Goal: Task Accomplishment & Management: Use online tool/utility

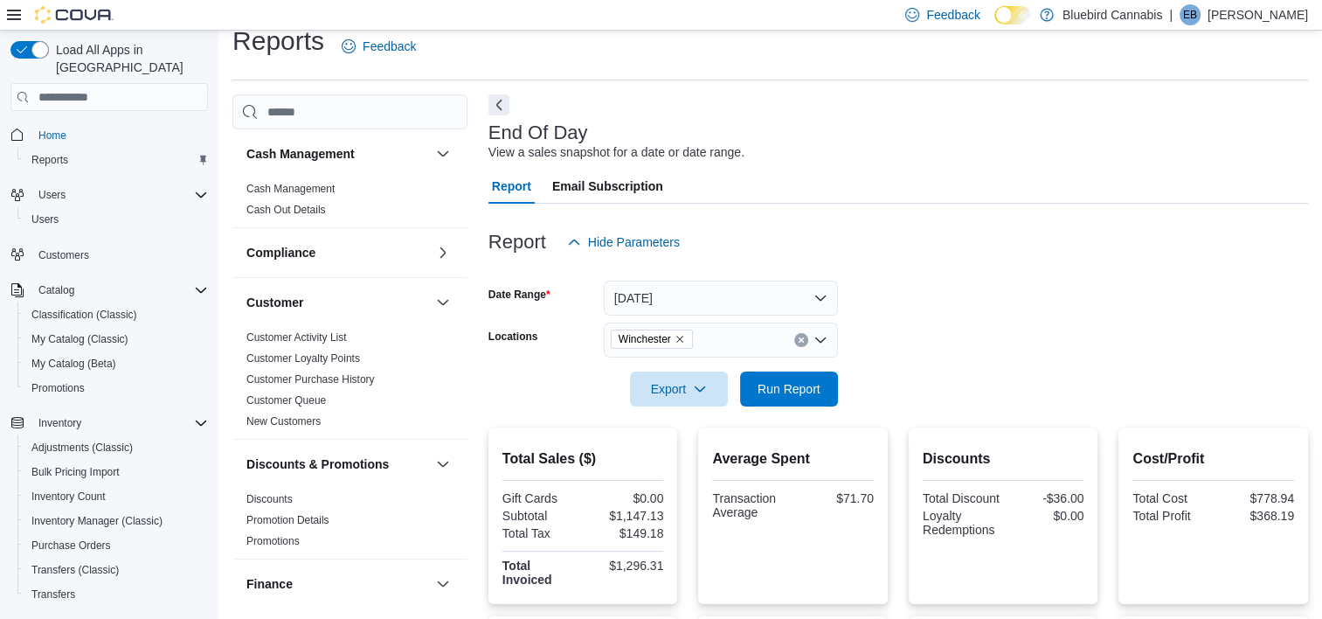
scroll to position [213, 0]
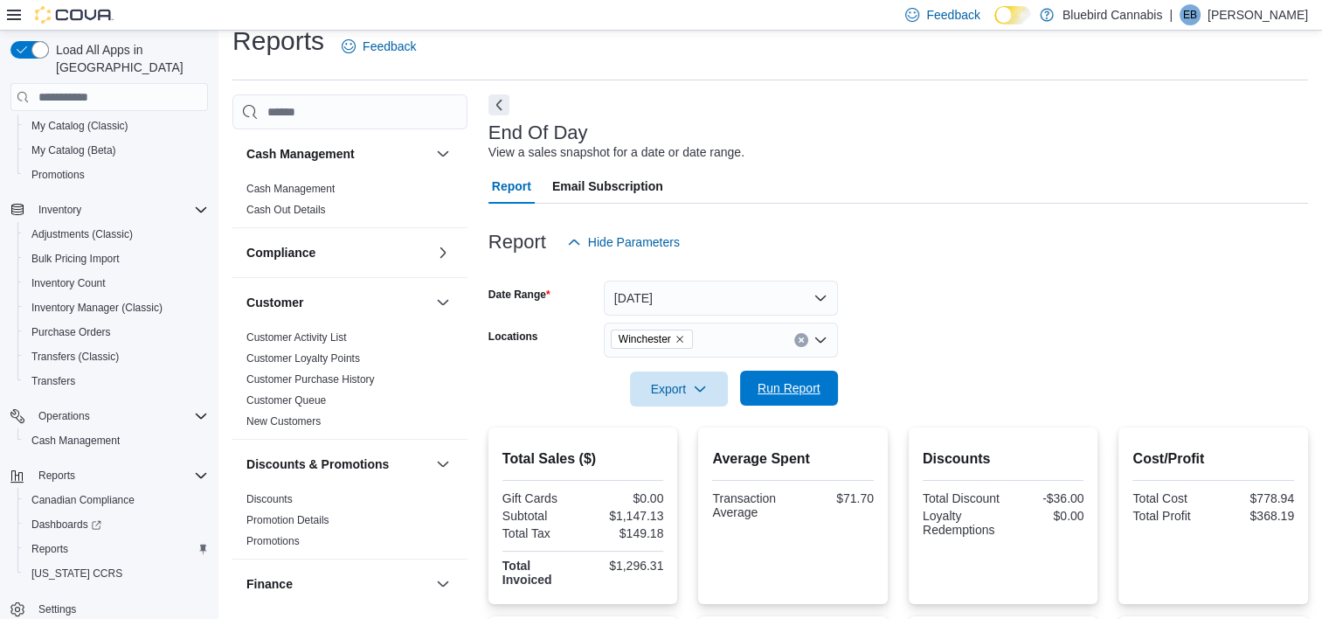
click at [827, 387] on button "Run Report" at bounding box center [789, 387] width 98 height 35
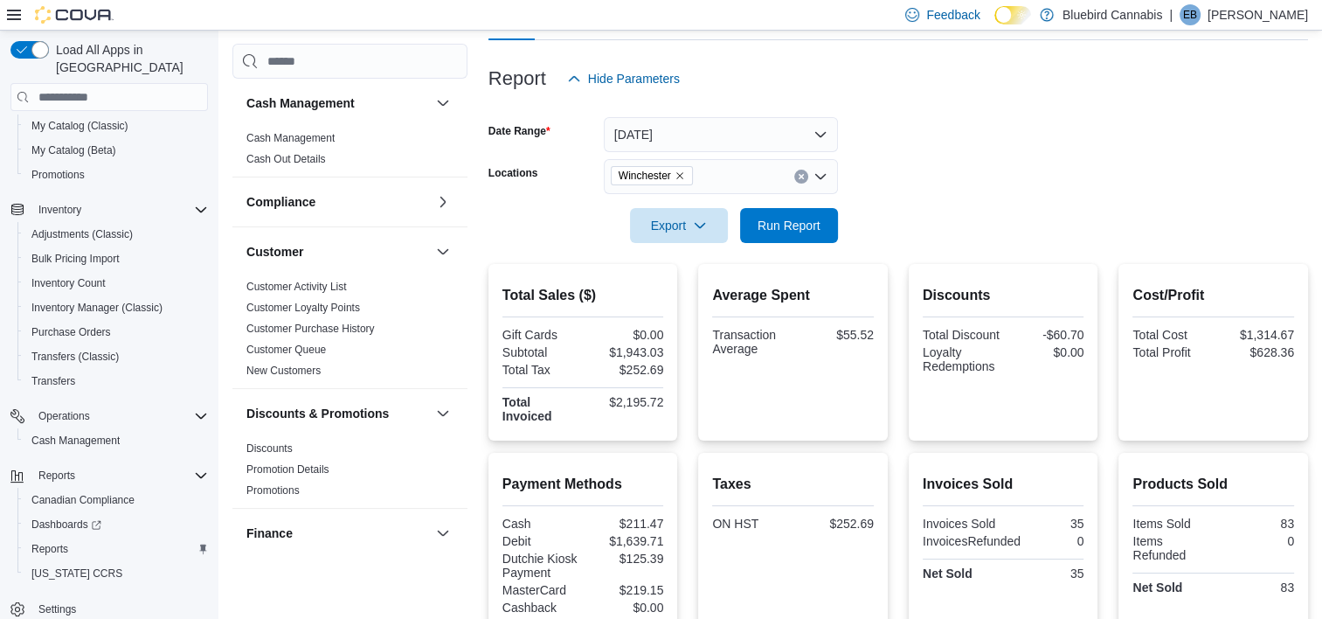
scroll to position [185, 0]
click at [783, 226] on span "Run Report" at bounding box center [788, 223] width 63 height 17
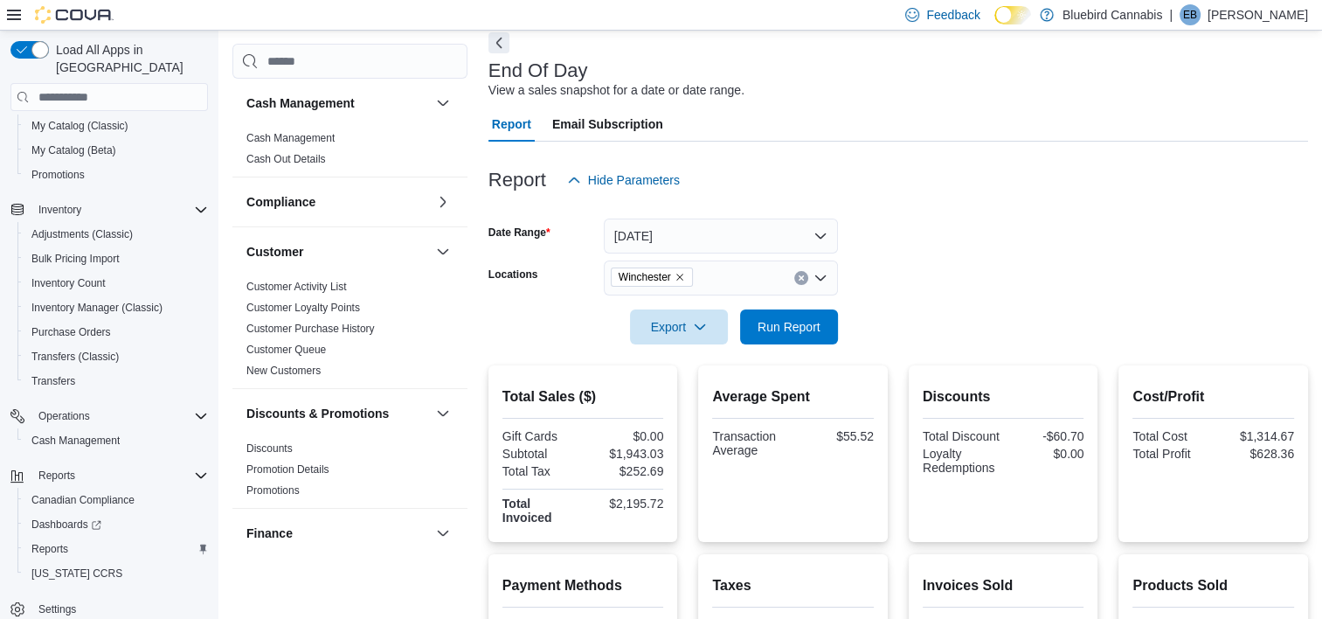
scroll to position [81, 0]
click at [682, 282] on icon "Remove Winchester from selection in this group" at bounding box center [679, 278] width 10 height 10
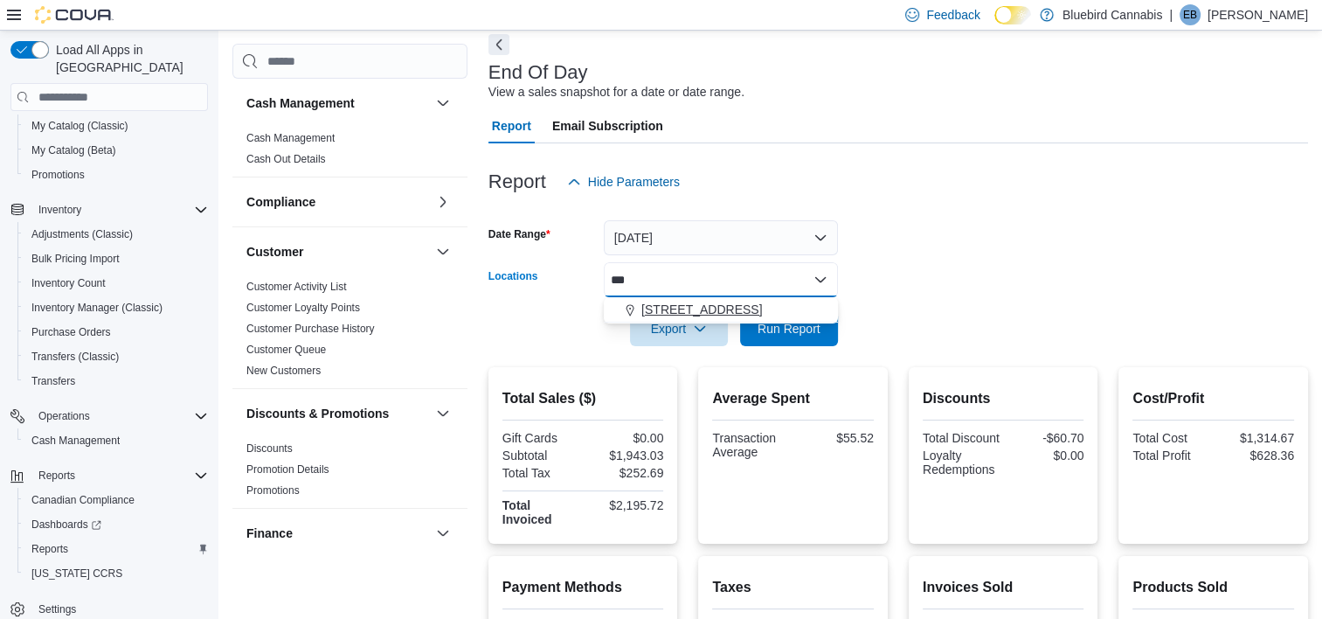
type input "***"
click at [660, 300] on button "[STREET_ADDRESS]" at bounding box center [721, 309] width 234 height 25
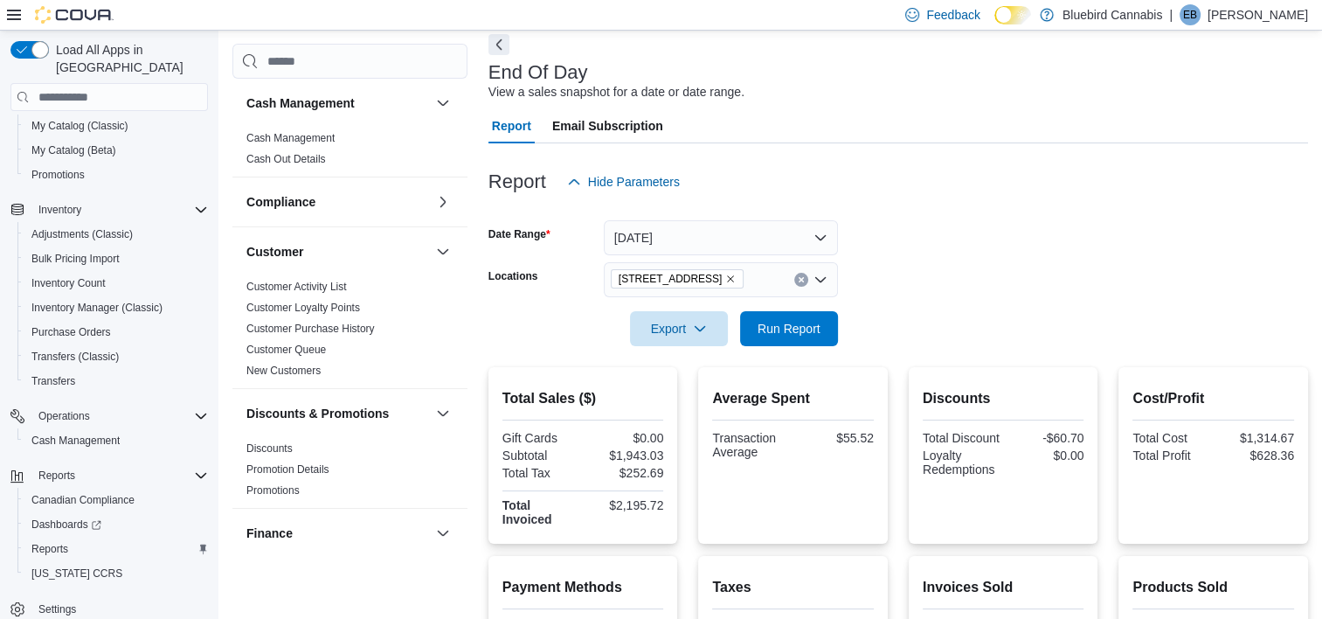
click at [1024, 287] on form "Date Range [DATE] Locations [STREET_ADDRESS] Export Run Report" at bounding box center [897, 272] width 819 height 147
click at [762, 345] on span "Run Report" at bounding box center [788, 327] width 77 height 35
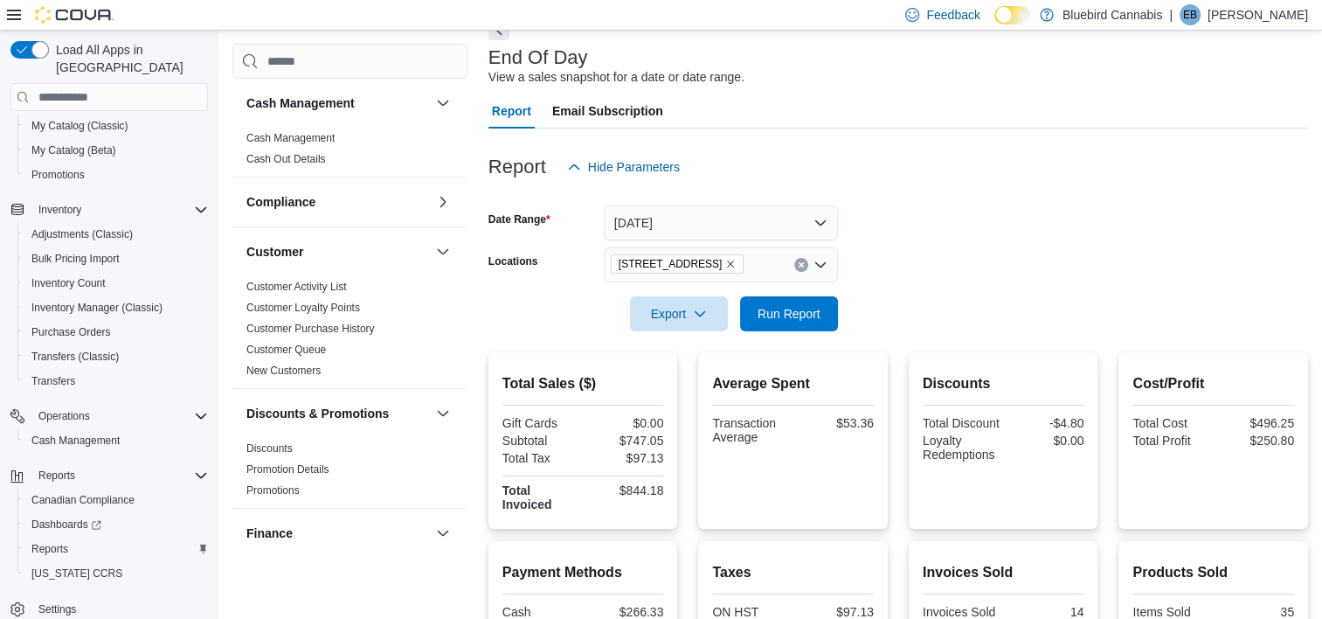
scroll to position [91, 0]
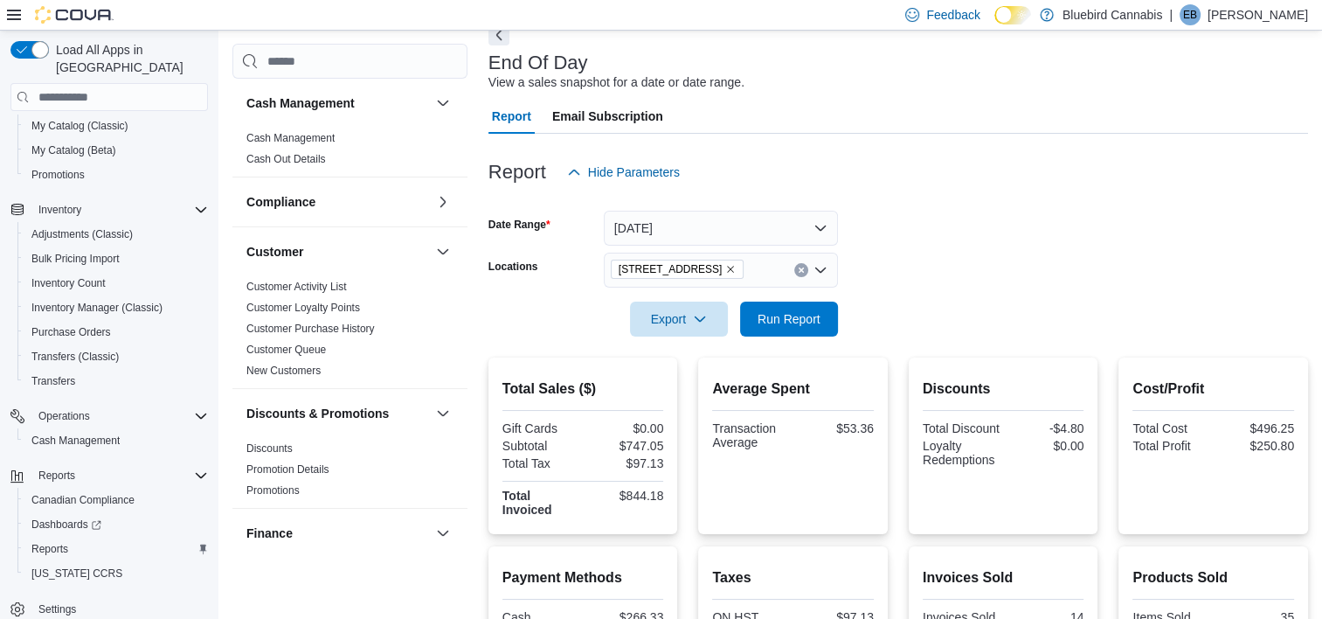
click at [736, 266] on icon "Remove 5530 Manotick Main St. from selection in this group" at bounding box center [730, 269] width 10 height 10
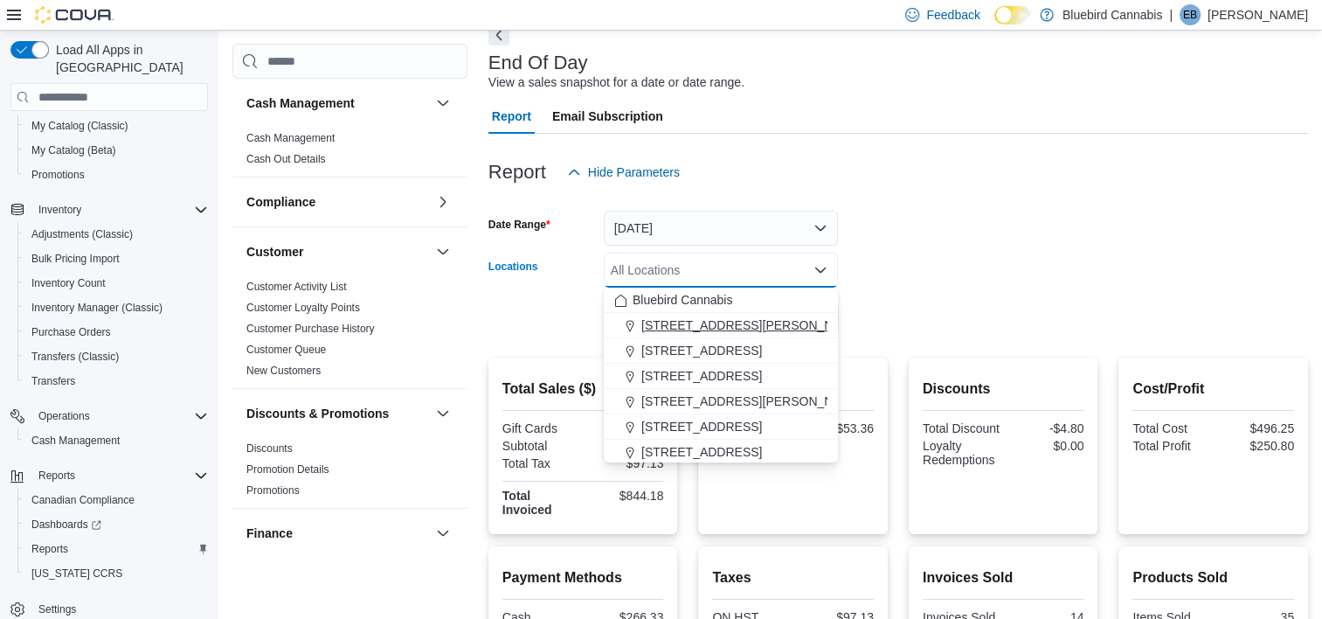
click at [701, 318] on span "[STREET_ADDRESS][PERSON_NAME]" at bounding box center [752, 324] width 222 height 17
click at [1035, 221] on form "Date Range [DATE] Locations [STREET_ADDRESS][PERSON_NAME] Combo box. Selected. …" at bounding box center [897, 263] width 819 height 147
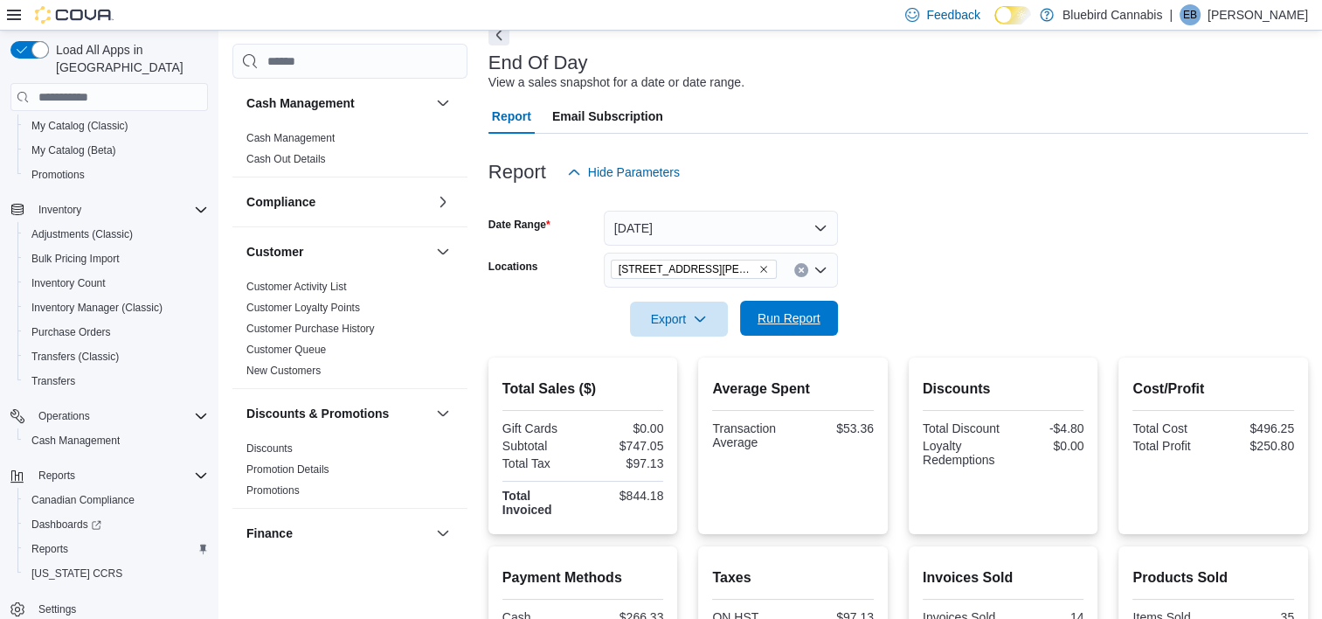
click at [775, 325] on span "Run Report" at bounding box center [788, 317] width 63 height 17
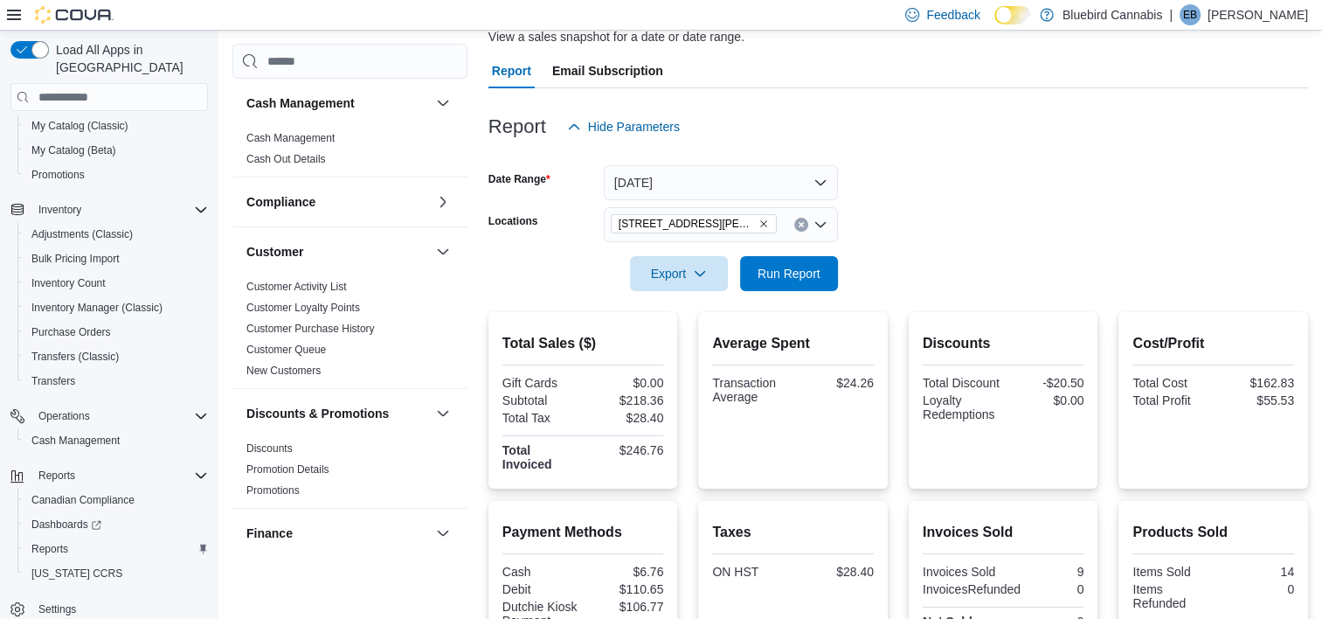
scroll to position [43, 0]
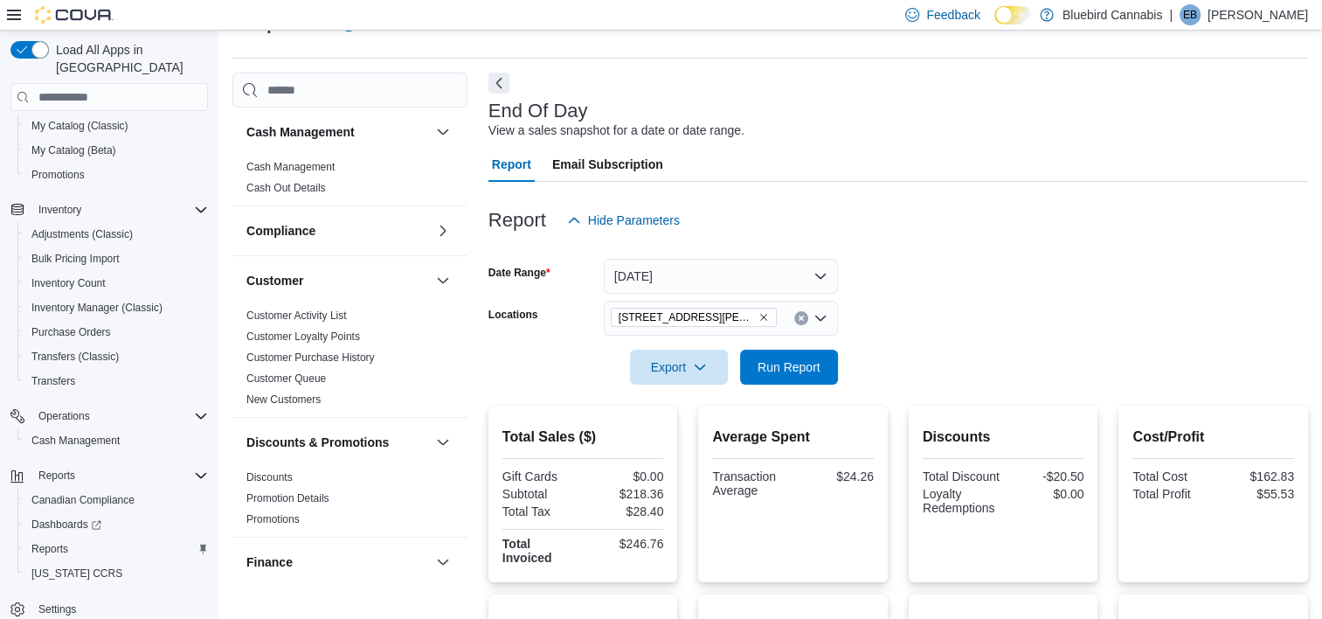
click at [758, 317] on icon "Remove 1356 Clyde Ave. from selection in this group" at bounding box center [763, 317] width 10 height 10
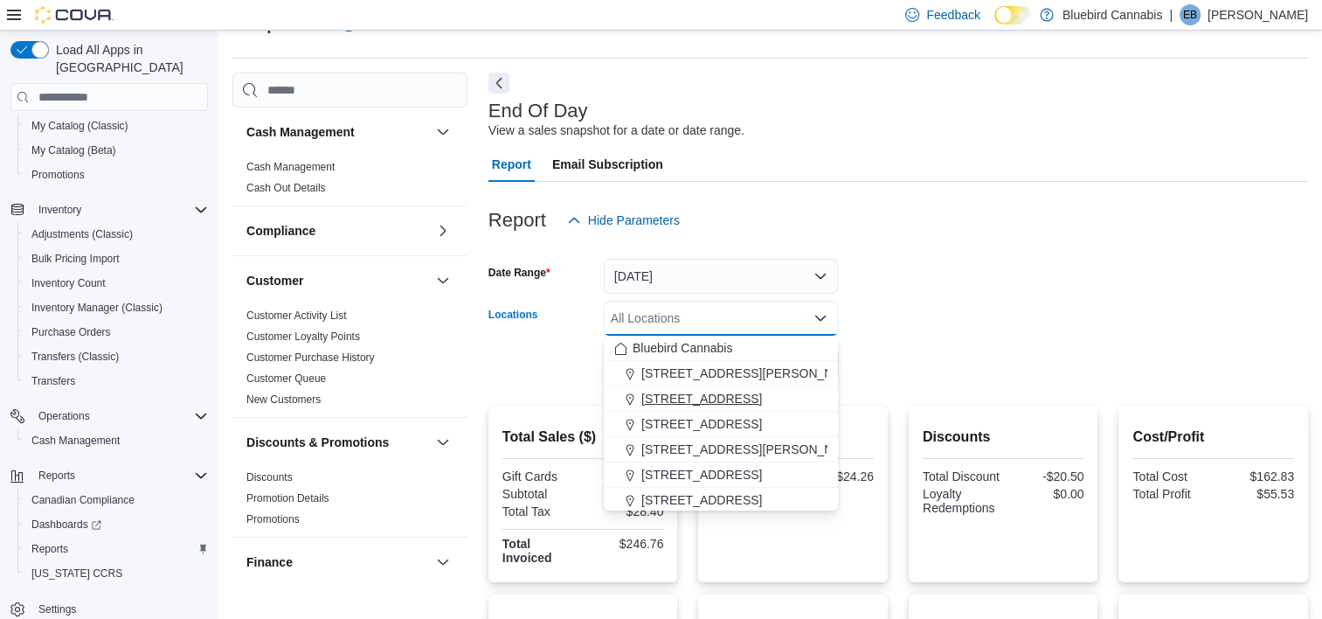
click at [702, 399] on span "[STREET_ADDRESS]" at bounding box center [701, 398] width 121 height 17
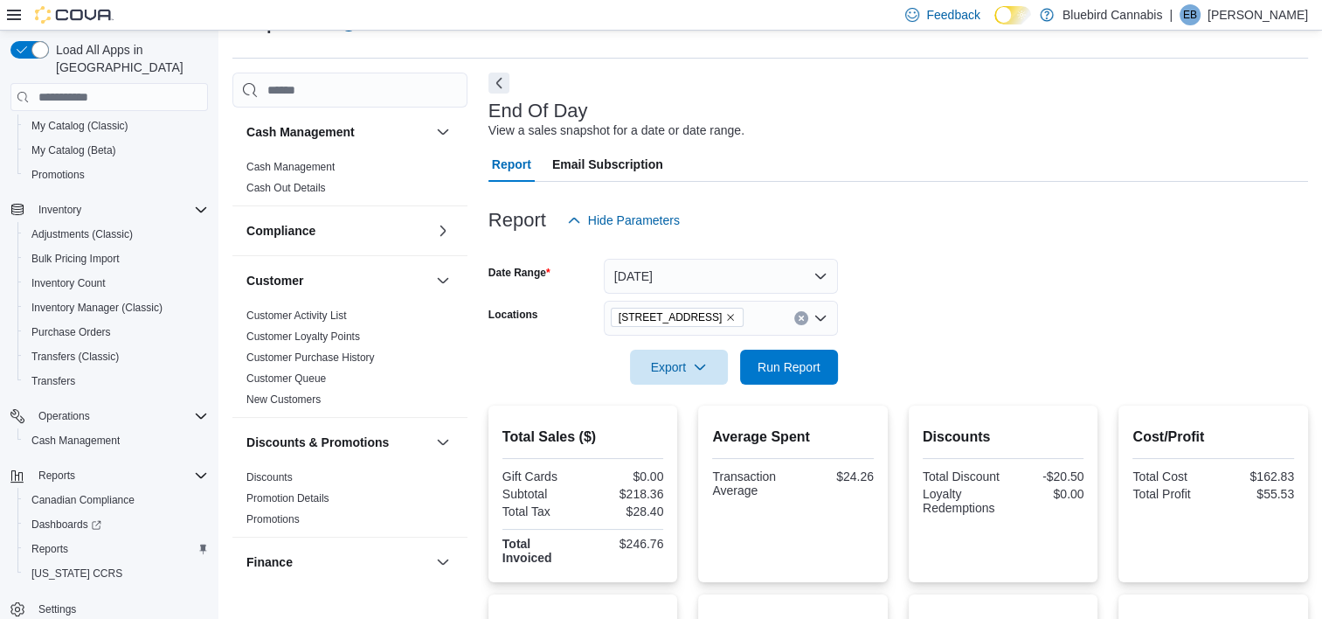
click at [964, 290] on form "Date Range [DATE] Locations [STREET_ADDRESS] Export Run Report" at bounding box center [897, 311] width 819 height 147
click at [795, 380] on span "Run Report" at bounding box center [788, 366] width 77 height 35
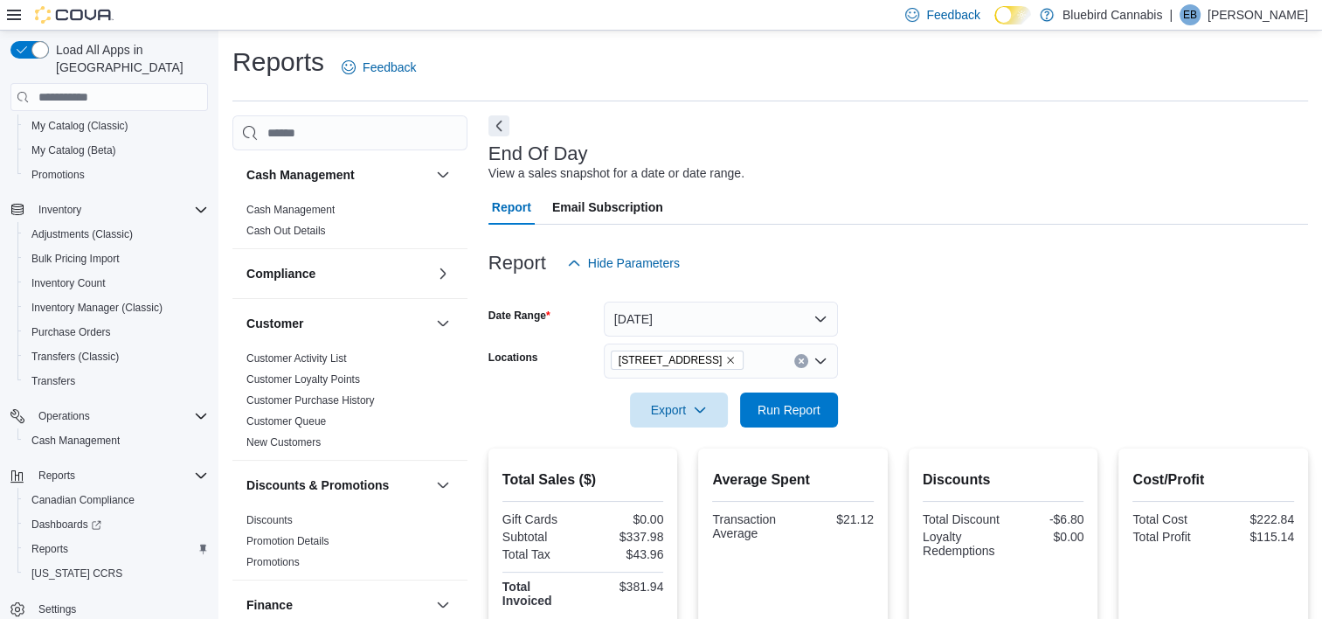
click at [725, 355] on icon "Remove 203 1/2 Queen Street from selection in this group" at bounding box center [730, 360] width 10 height 10
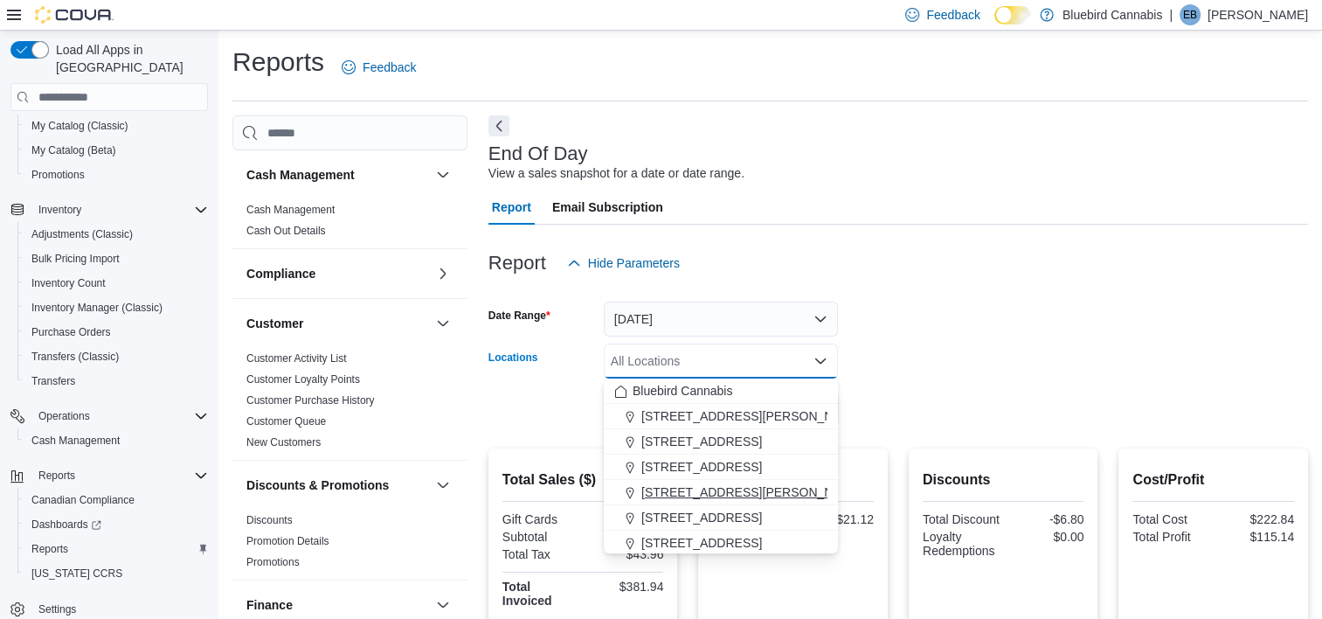
click at [696, 489] on span "[STREET_ADDRESS][PERSON_NAME]" at bounding box center [752, 491] width 222 height 17
click at [970, 346] on form "Date Range [DATE] Locations [STREET_ADDRESS][PERSON_NAME] Combo box. Selected. …" at bounding box center [897, 353] width 819 height 147
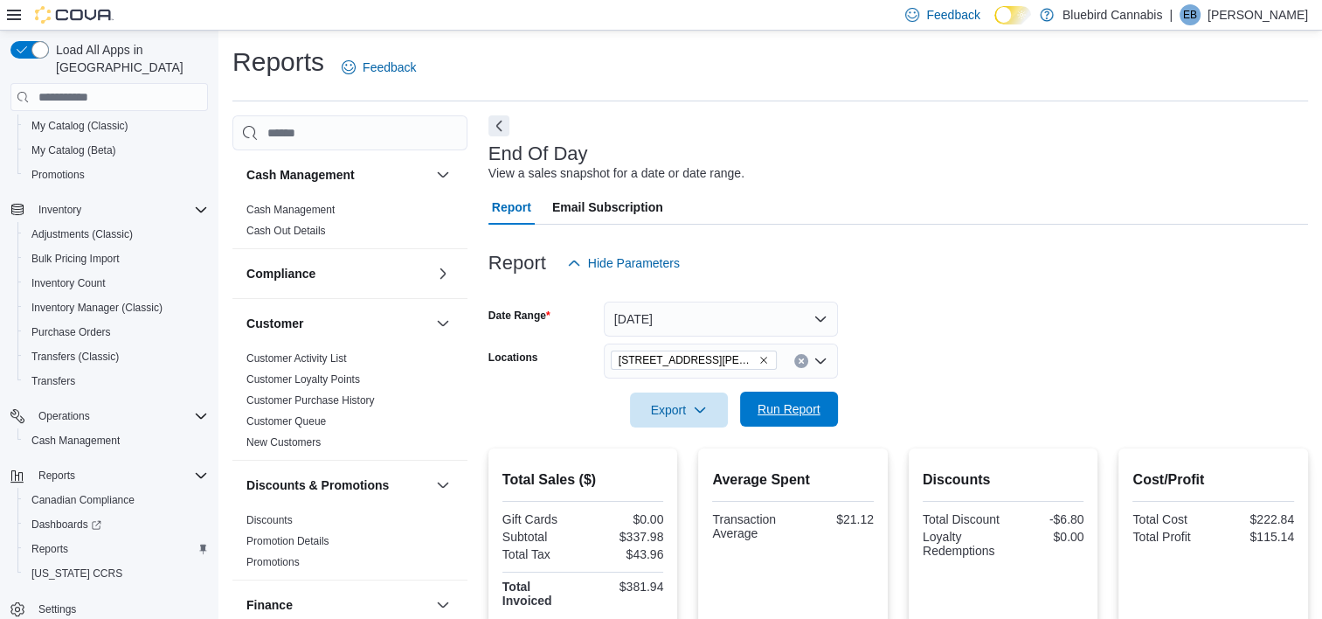
click at [801, 406] on span "Run Report" at bounding box center [788, 408] width 63 height 17
click at [760, 356] on icon "Remove 499 TERRY FOX DR., UNIT 60, Kanata from selection in this group" at bounding box center [763, 360] width 10 height 10
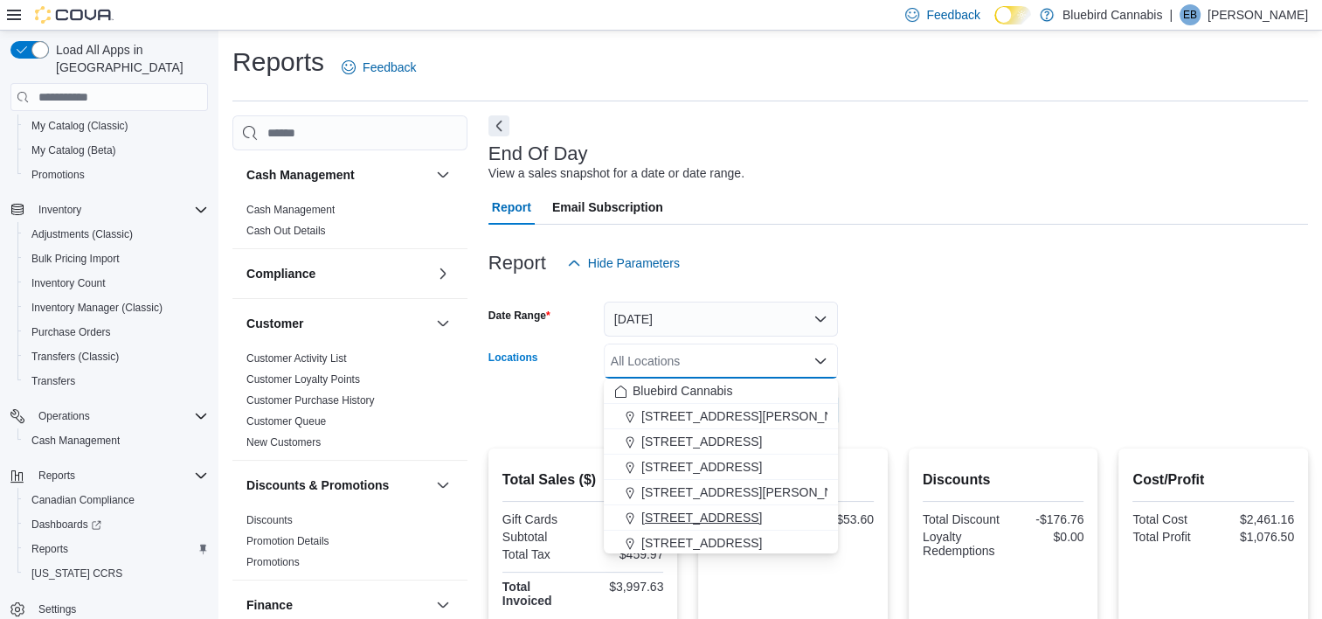
click at [730, 511] on span "[STREET_ADDRESS]" at bounding box center [701, 516] width 121 height 17
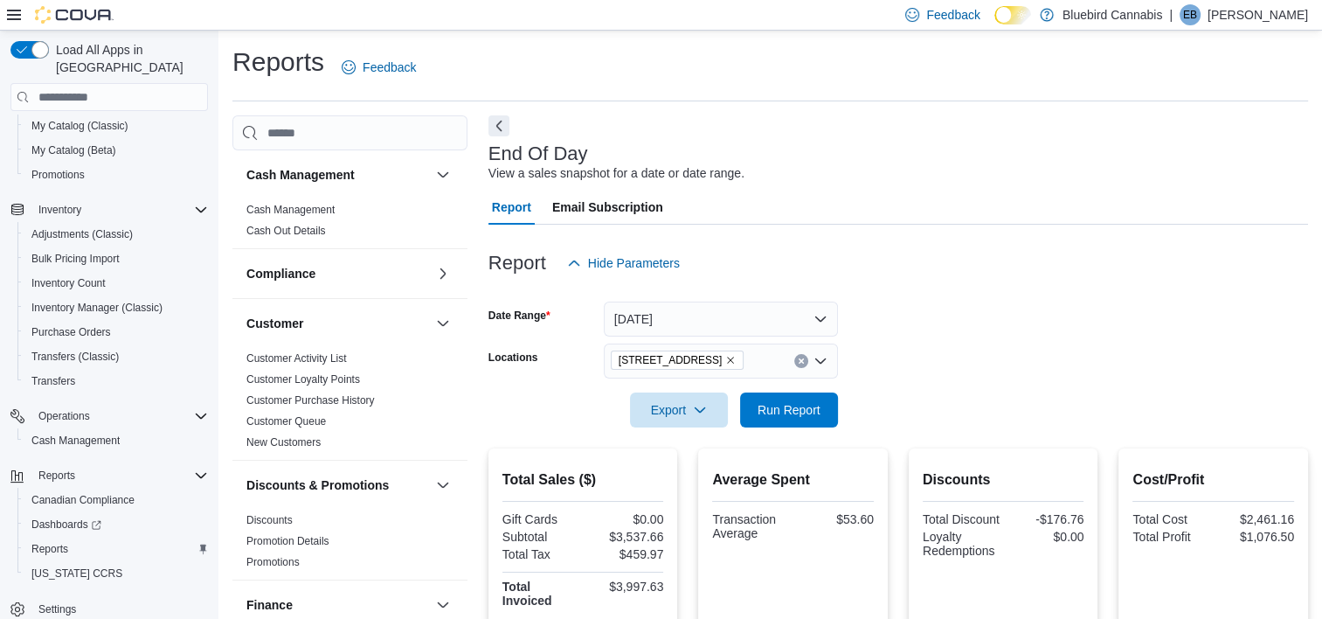
click at [972, 280] on div "Report Hide Parameters" at bounding box center [897, 262] width 819 height 35
click at [759, 415] on span "Run Report" at bounding box center [788, 408] width 63 height 17
click at [725, 356] on icon "Remove 502 Gladstone Ave from selection in this group" at bounding box center [730, 360] width 10 height 10
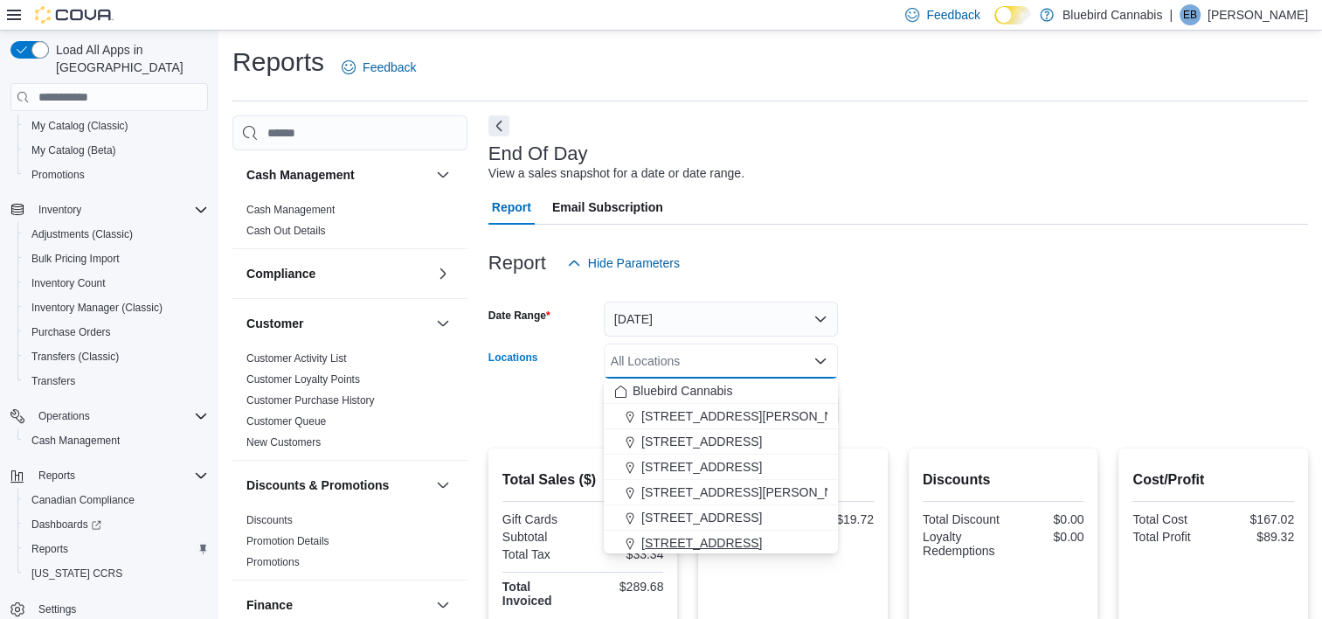
click at [702, 538] on span "[STREET_ADDRESS]" at bounding box center [701, 542] width 121 height 17
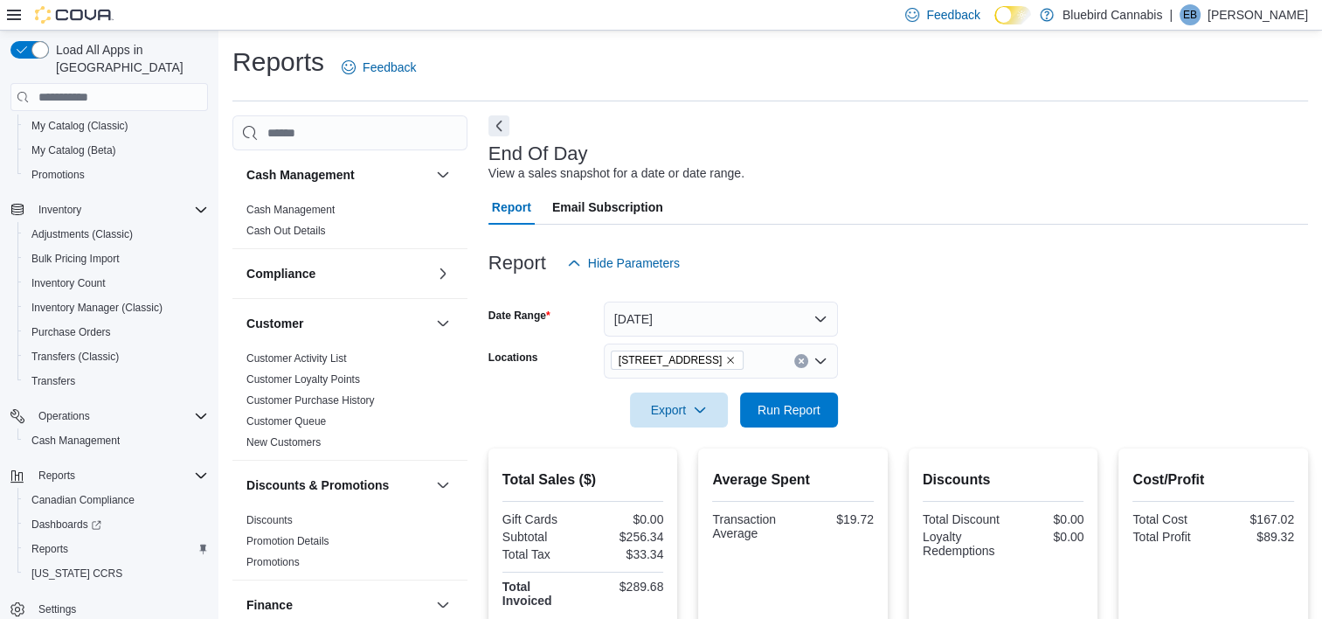
click at [974, 385] on div at bounding box center [897, 385] width 819 height 14
click at [820, 403] on span "Run Report" at bounding box center [788, 408] width 77 height 35
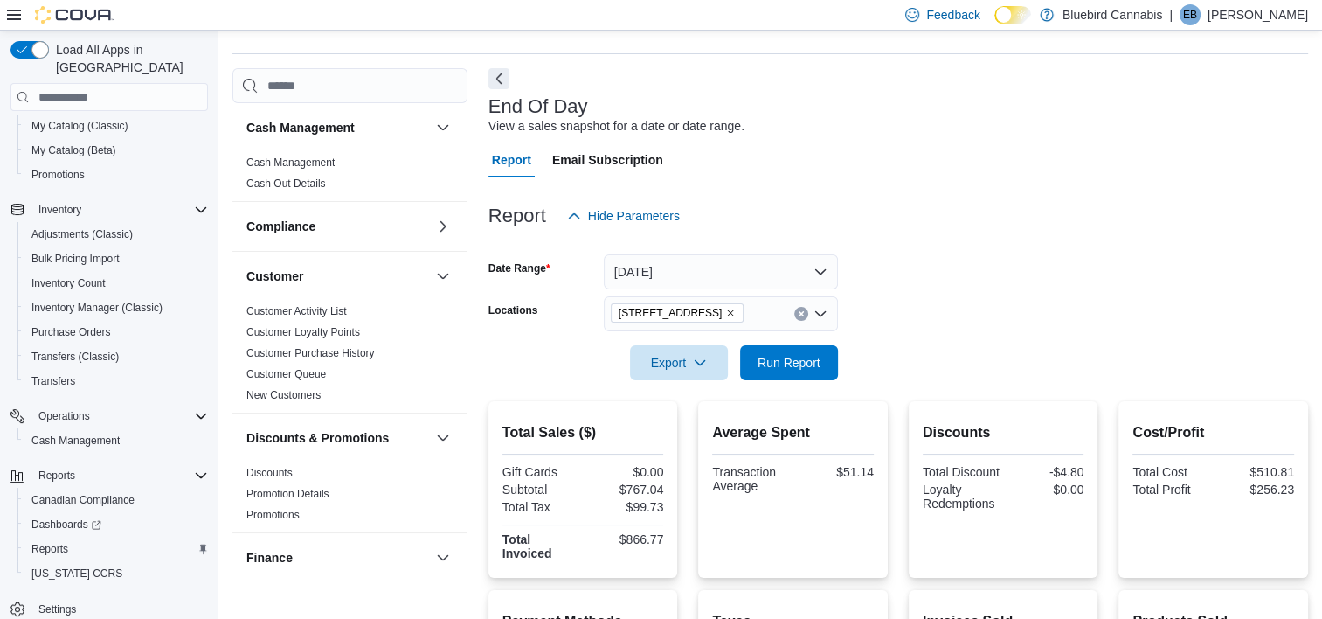
scroll to position [48, 0]
click at [736, 312] on icon "Remove 5530 Manotick Main St. from selection in this group" at bounding box center [730, 312] width 10 height 10
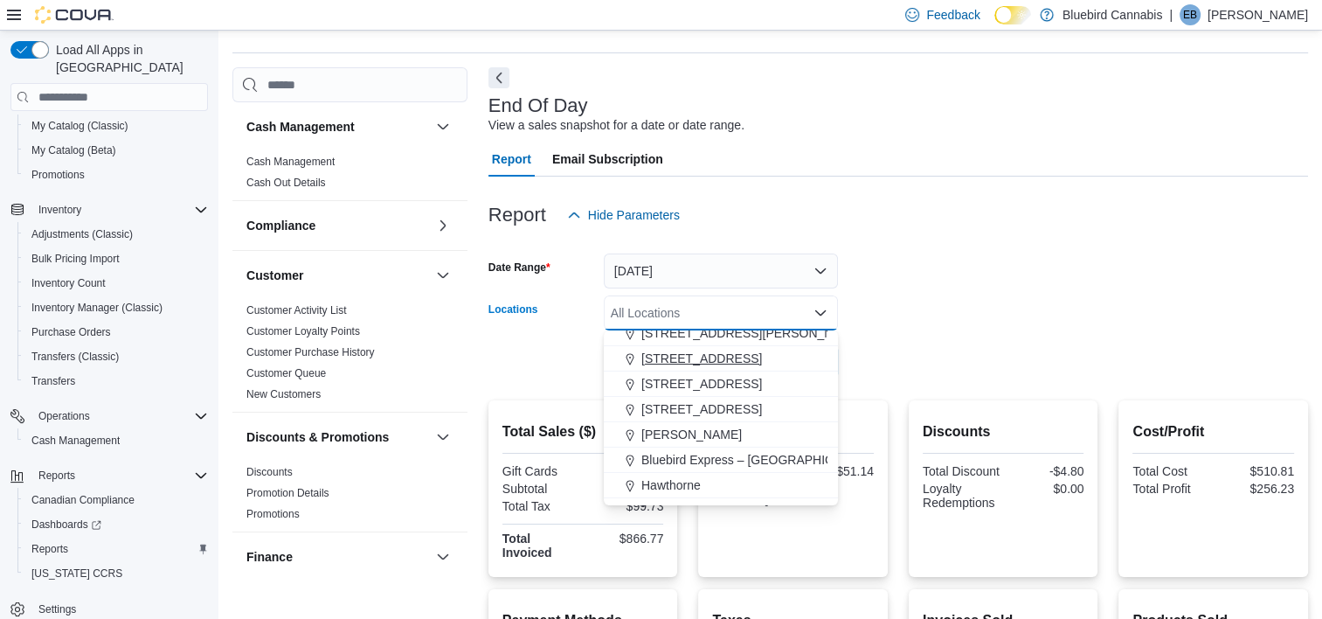
scroll to position [112, 0]
click at [709, 411] on span "[STREET_ADDRESS]" at bounding box center [701, 407] width 121 height 17
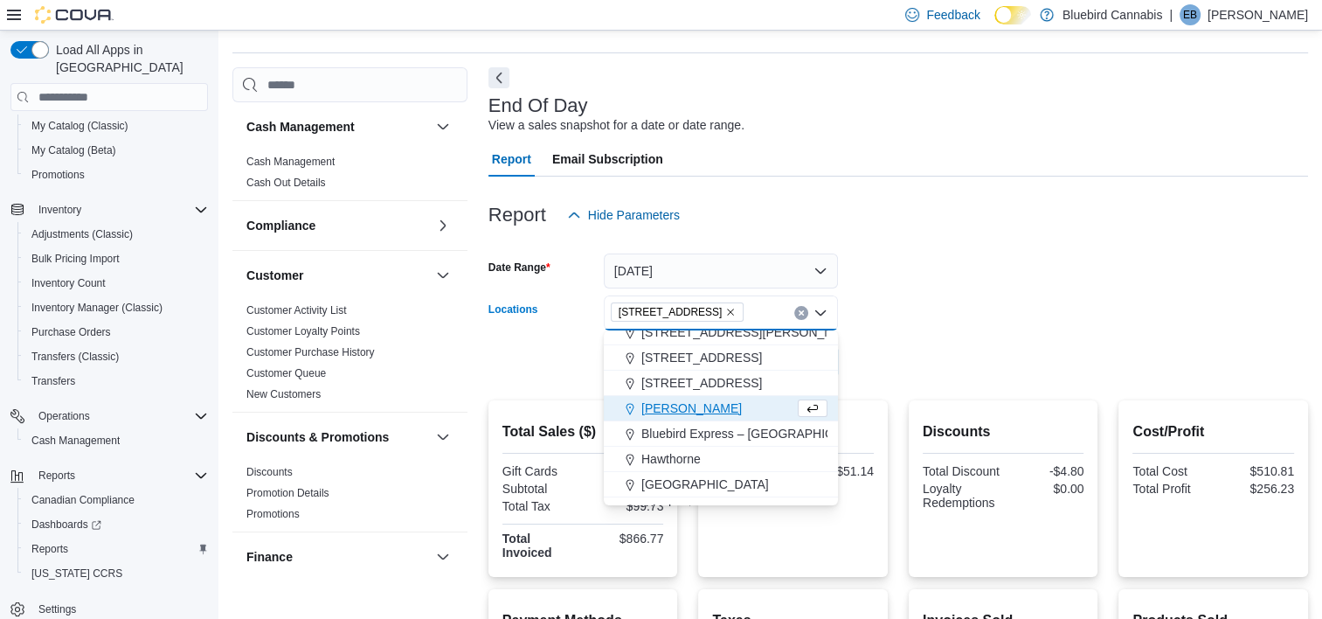
click at [935, 350] on form "Date Range [DATE] Locations [STREET_ADDRESS] Selected. [STREET_ADDRESS]. Press …" at bounding box center [897, 305] width 819 height 147
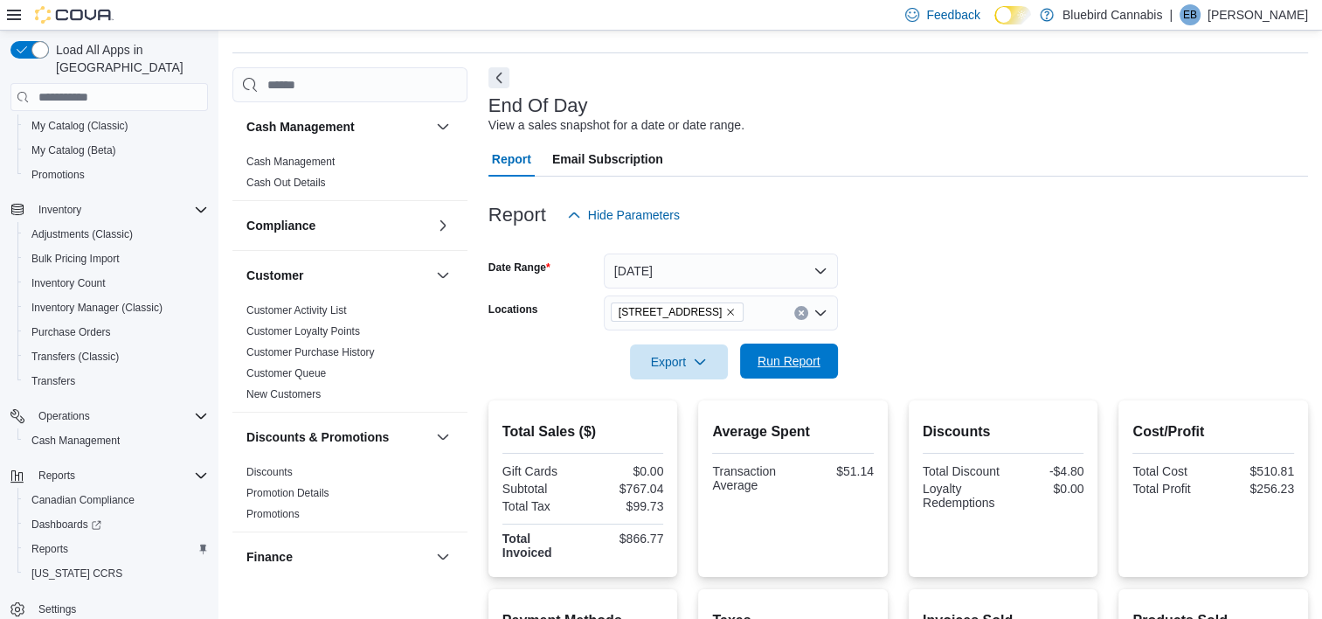
click at [807, 358] on span "Run Report" at bounding box center [788, 360] width 63 height 17
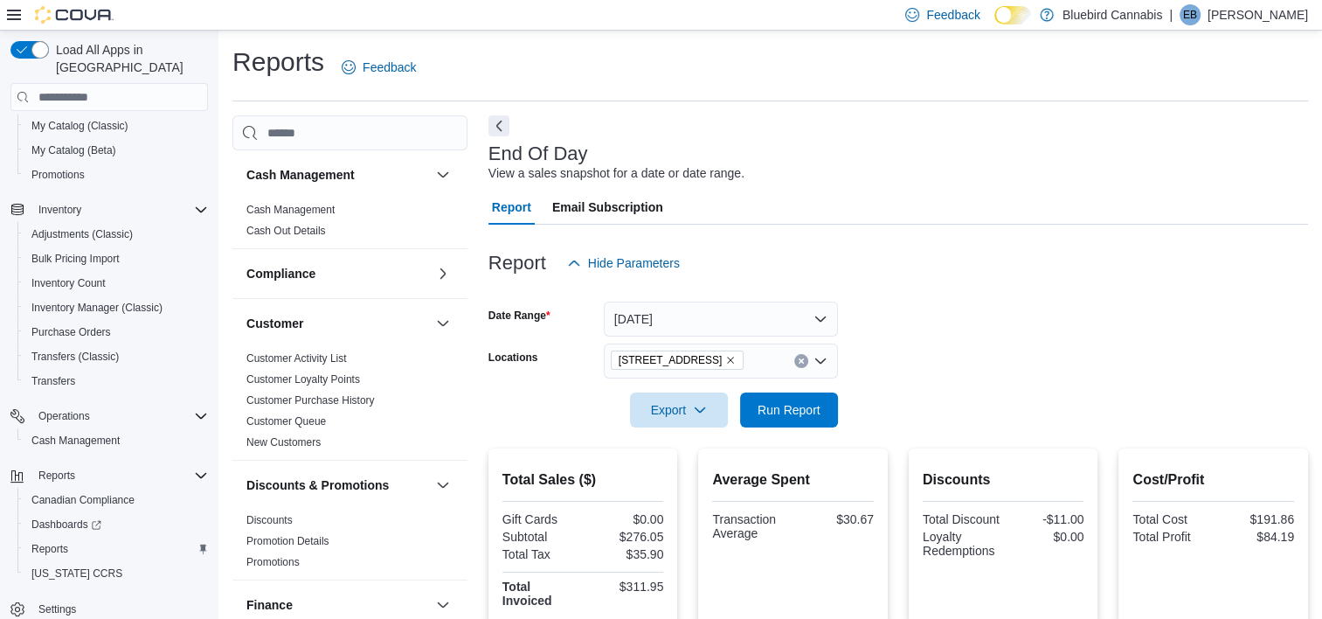
click at [728, 360] on icon "Remove 806 March Rd, Unit 2 from selection in this group" at bounding box center [731, 360] width 7 height 7
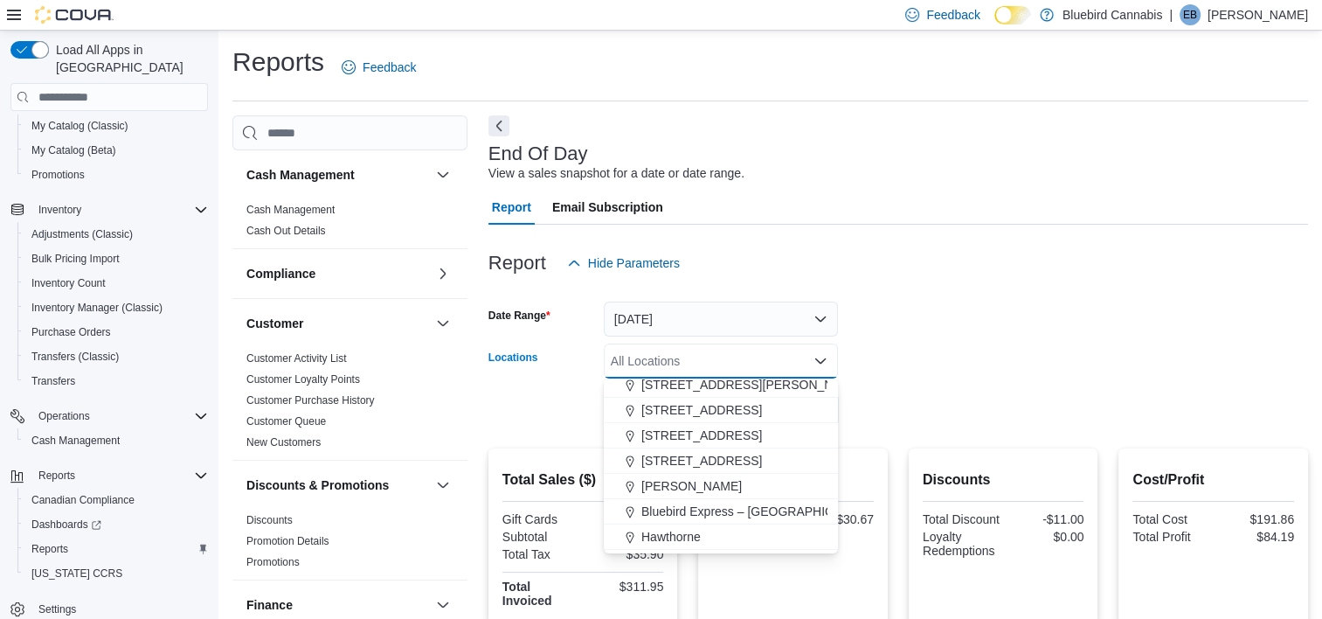
scroll to position [107, 0]
click at [663, 486] on span "[PERSON_NAME]" at bounding box center [691, 486] width 100 height 17
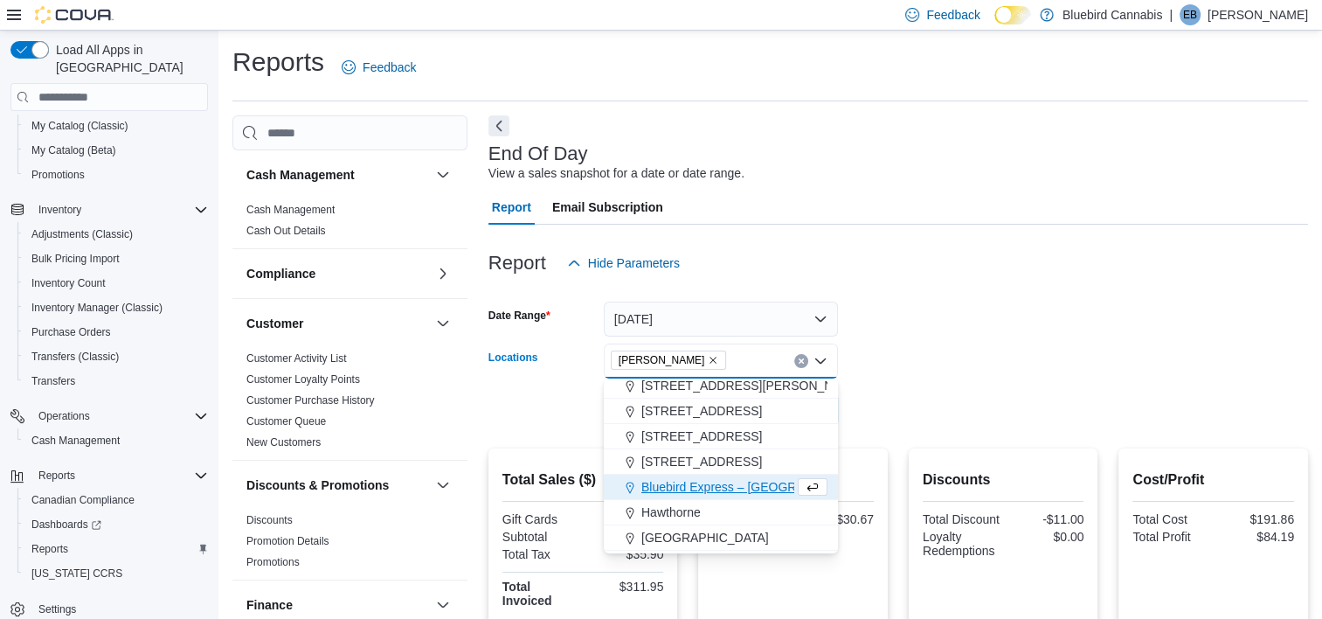
click at [1071, 335] on form "Date Range [DATE] Locations [GEOGRAPHIC_DATA] Combo box. Selected. [GEOGRAPHIC_…" at bounding box center [897, 353] width 819 height 147
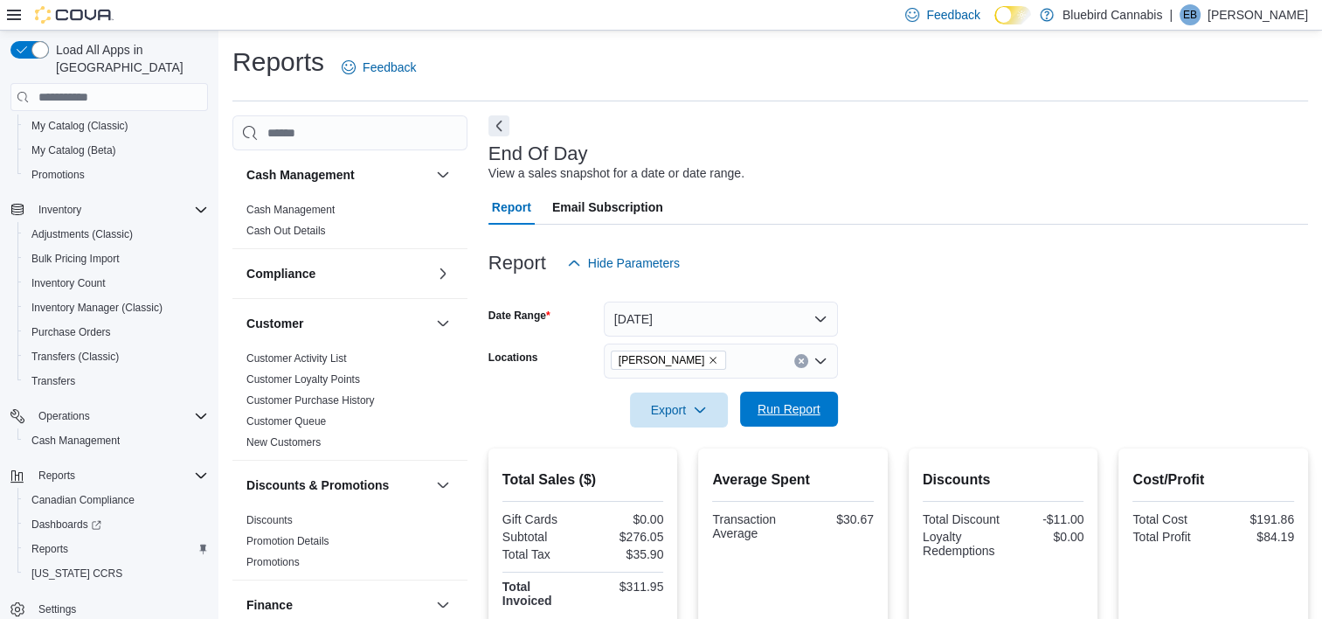
click at [799, 421] on span "Run Report" at bounding box center [788, 408] width 77 height 35
click at [708, 363] on icon "Remove Almonte from selection in this group" at bounding box center [713, 360] width 10 height 10
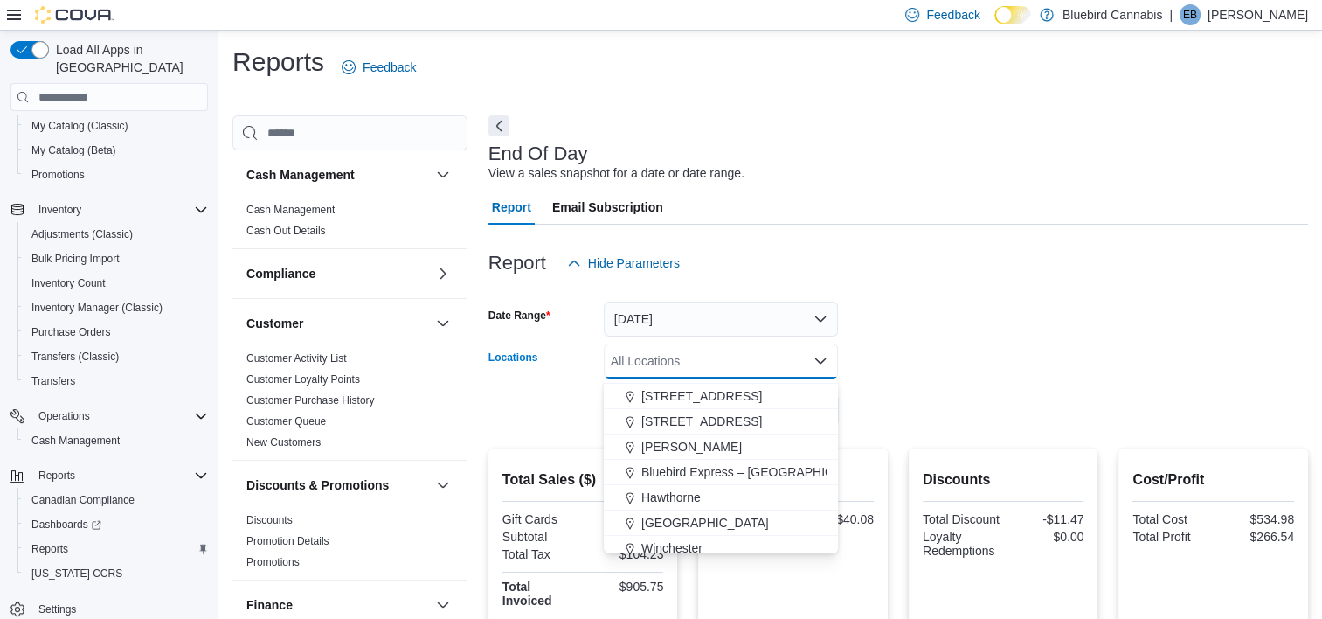
scroll to position [149, 0]
click at [664, 496] on span "Hawthorne" at bounding box center [670, 494] width 59 height 17
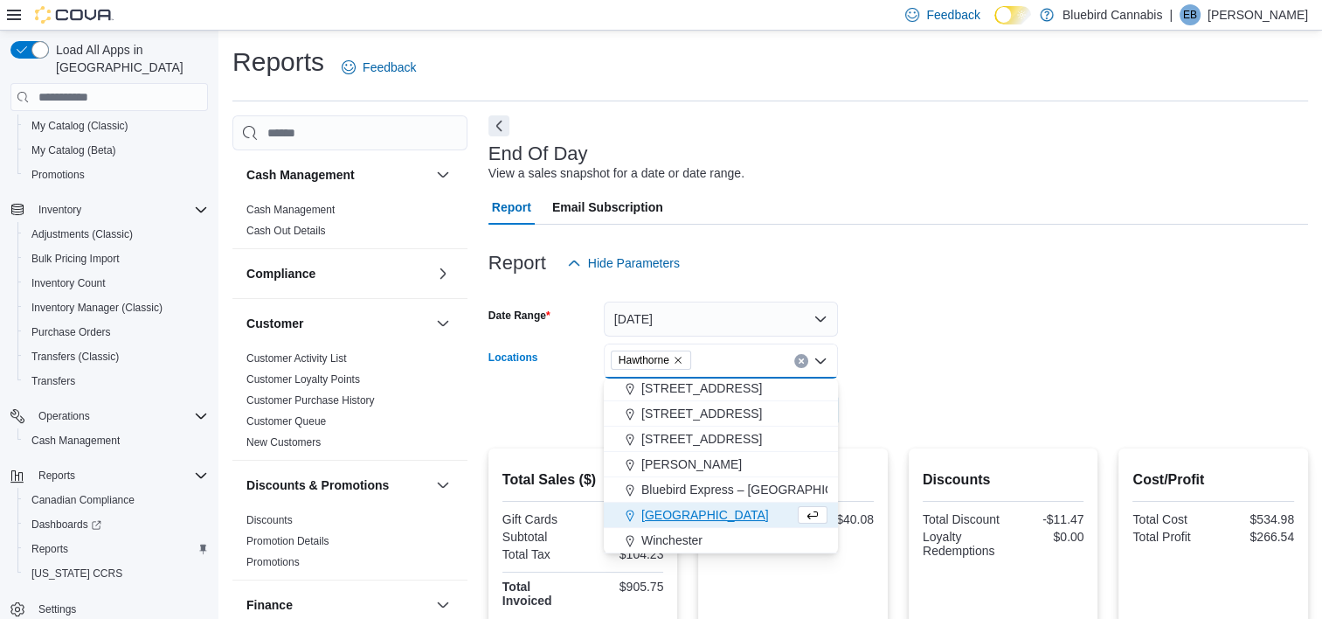
scroll to position [129, 0]
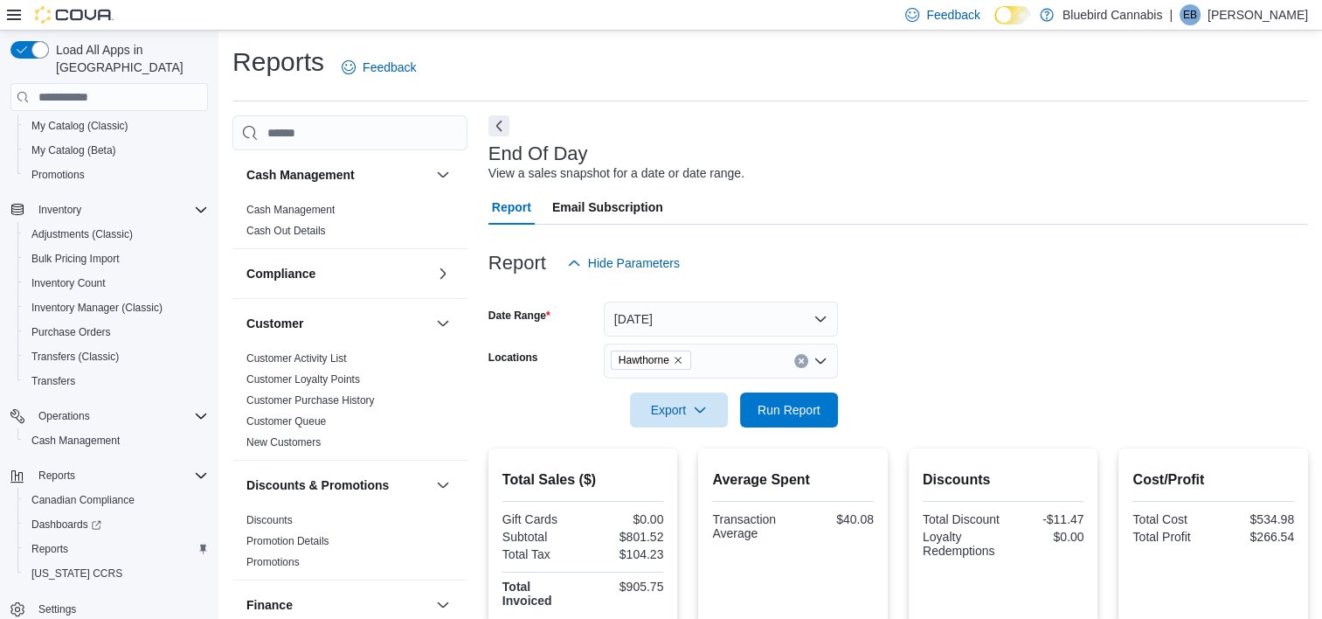
click at [1058, 357] on form "Date Range [DATE] Locations Hawthorne Export Run Report" at bounding box center [897, 353] width 819 height 147
click at [800, 406] on span "Run Report" at bounding box center [788, 408] width 63 height 17
click at [682, 363] on icon "Remove Hawthorne from selection in this group" at bounding box center [678, 360] width 10 height 10
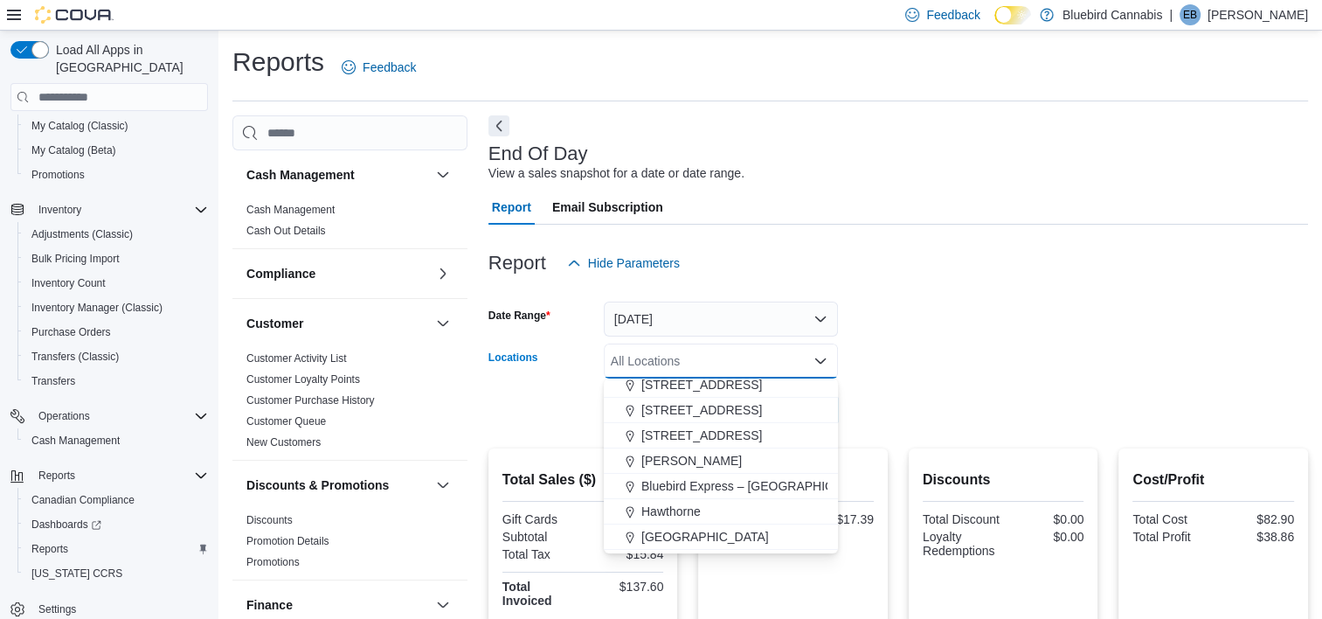
scroll to position [154, 0]
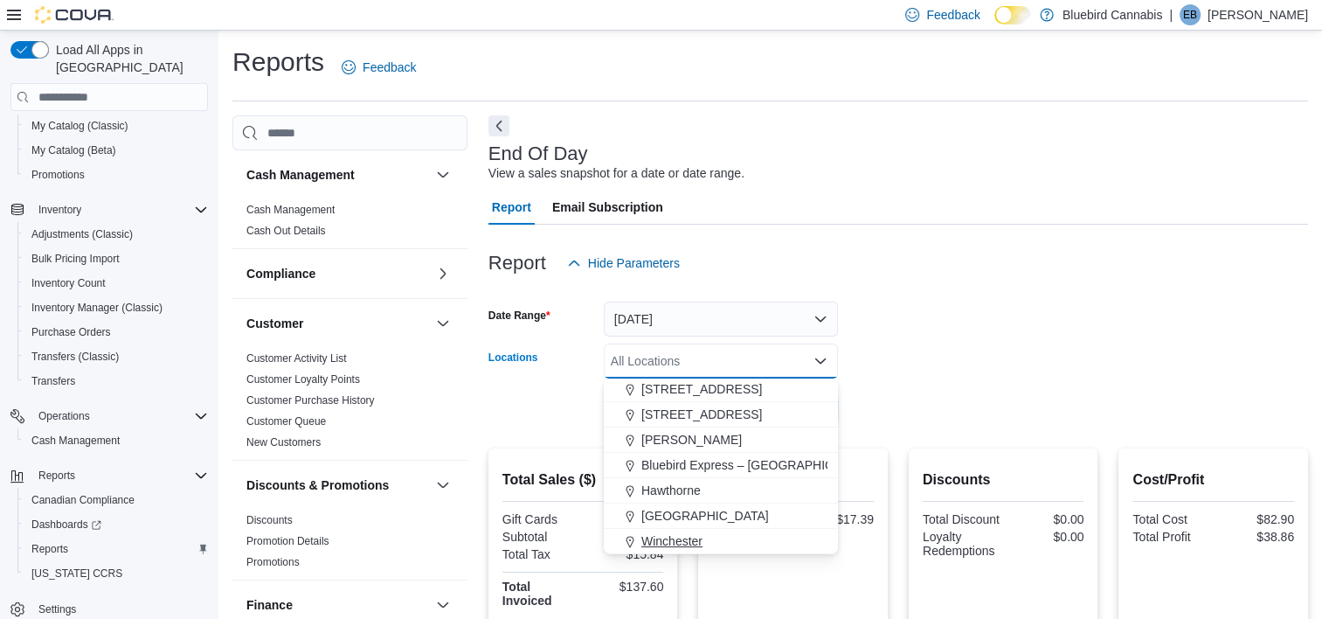
click at [675, 534] on span "Winchester" at bounding box center [671, 540] width 61 height 17
click at [894, 354] on form "Date Range [DATE] Locations [GEOGRAPHIC_DATA] Combo box. Selected. [GEOGRAPHIC_…" at bounding box center [897, 353] width 819 height 147
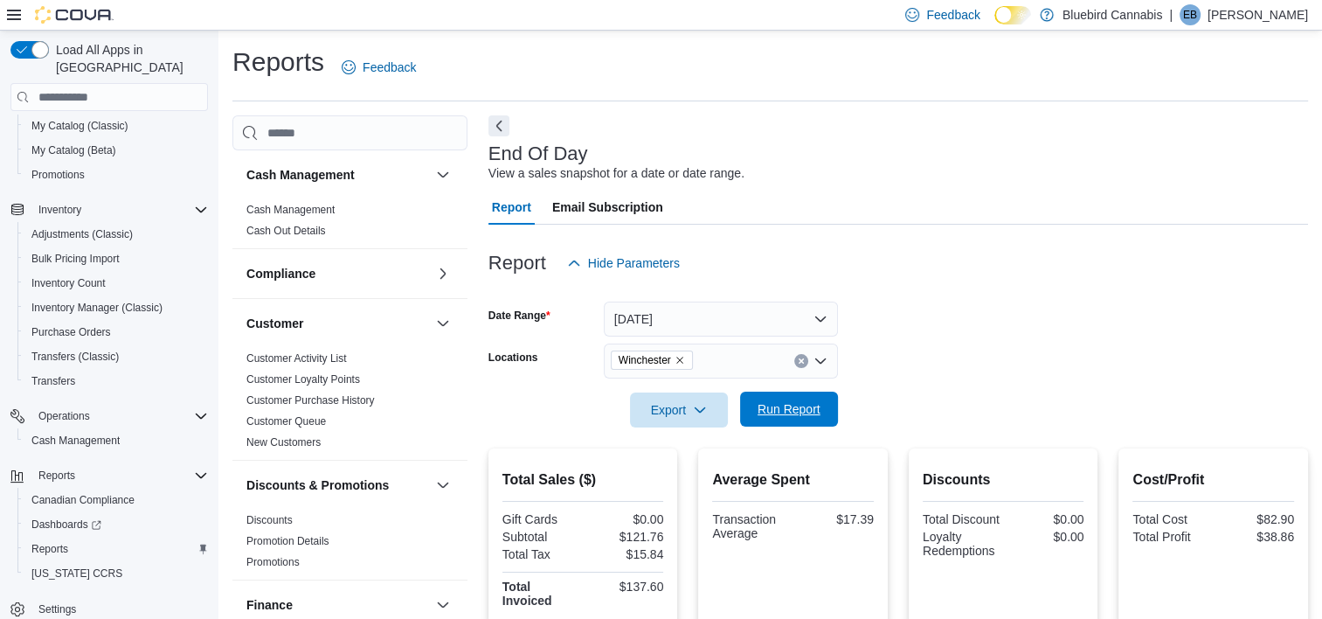
click at [747, 412] on button "Run Report" at bounding box center [789, 408] width 98 height 35
click at [681, 362] on icon "Remove Winchester from selection in this group" at bounding box center [679, 360] width 7 height 7
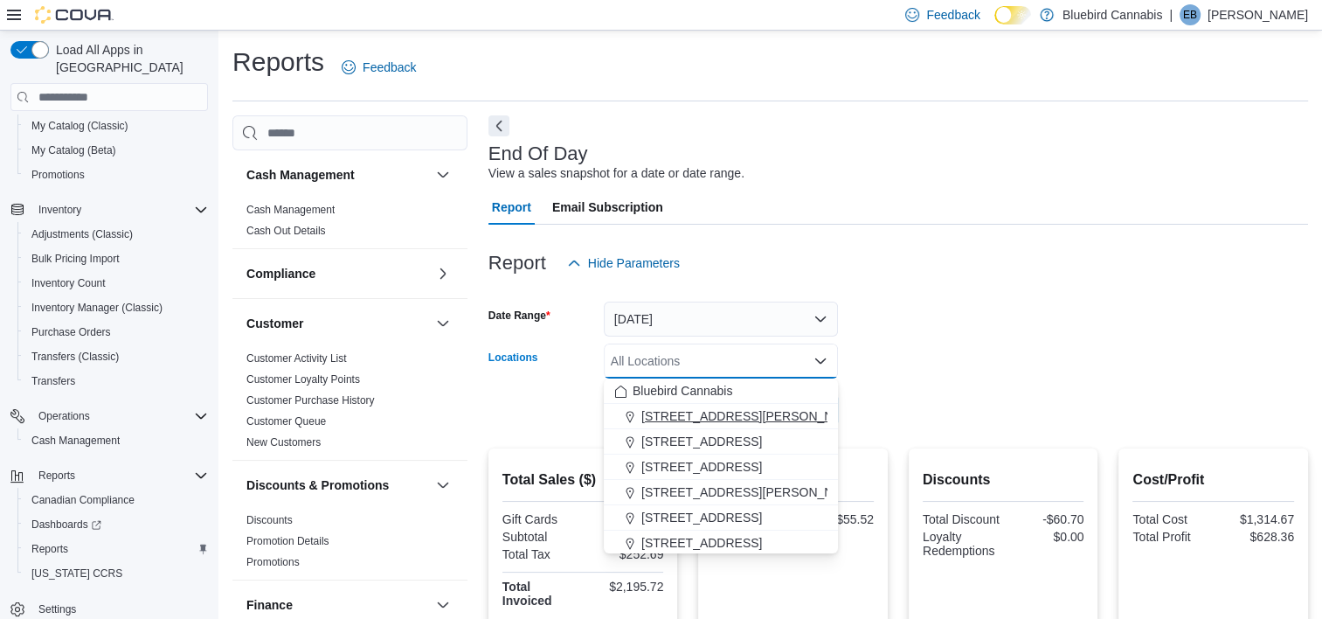
click at [681, 411] on span "[STREET_ADDRESS][PERSON_NAME]" at bounding box center [752, 415] width 222 height 17
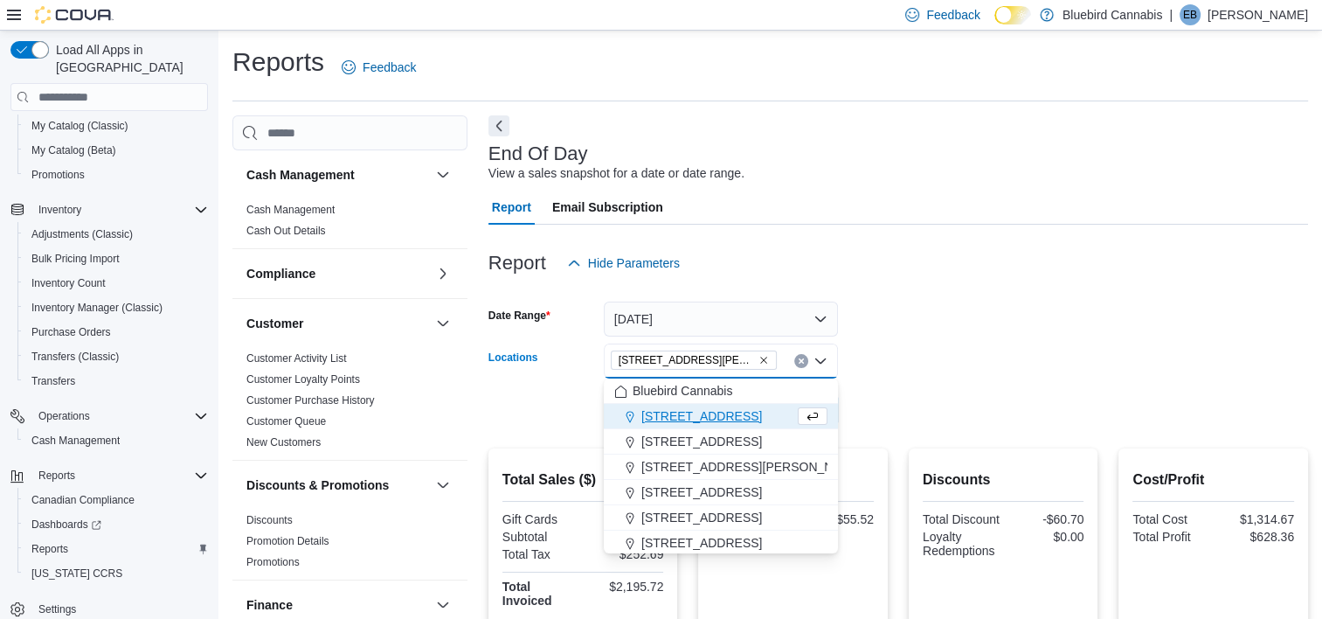
click at [1122, 252] on div "Report Hide Parameters" at bounding box center [897, 262] width 819 height 35
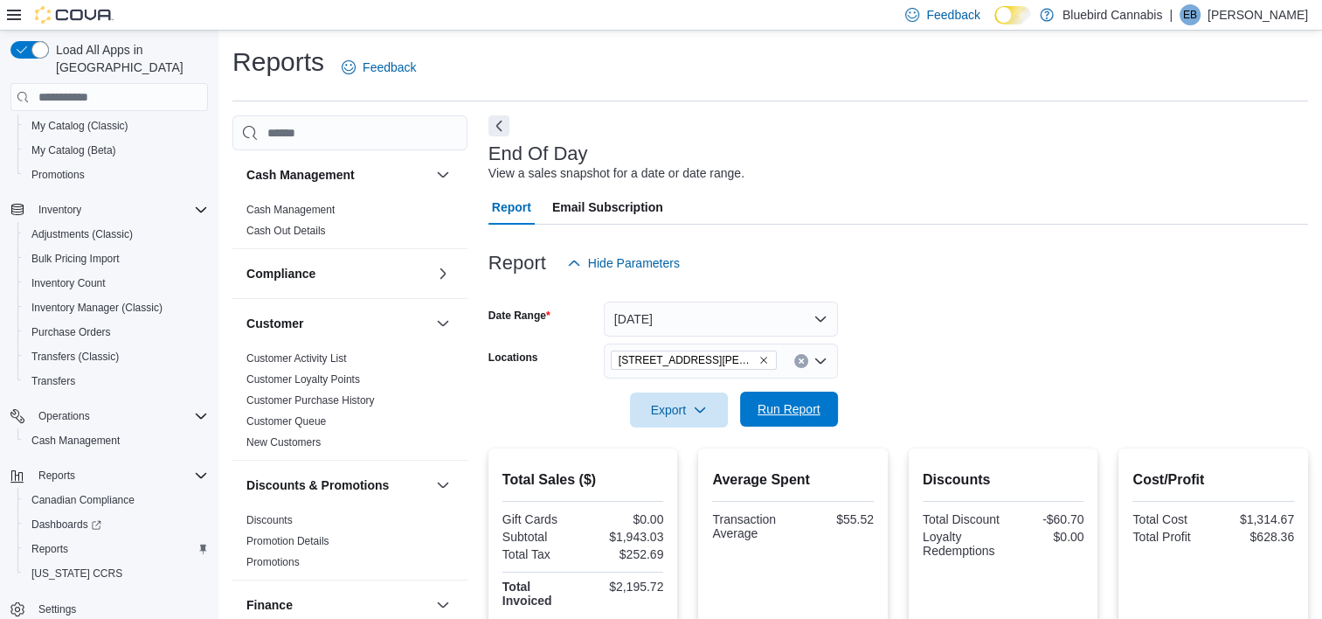
click at [800, 411] on span "Run Report" at bounding box center [788, 408] width 63 height 17
click at [760, 357] on icon "Remove 1356 Clyde Ave. from selection in this group" at bounding box center [763, 360] width 7 height 7
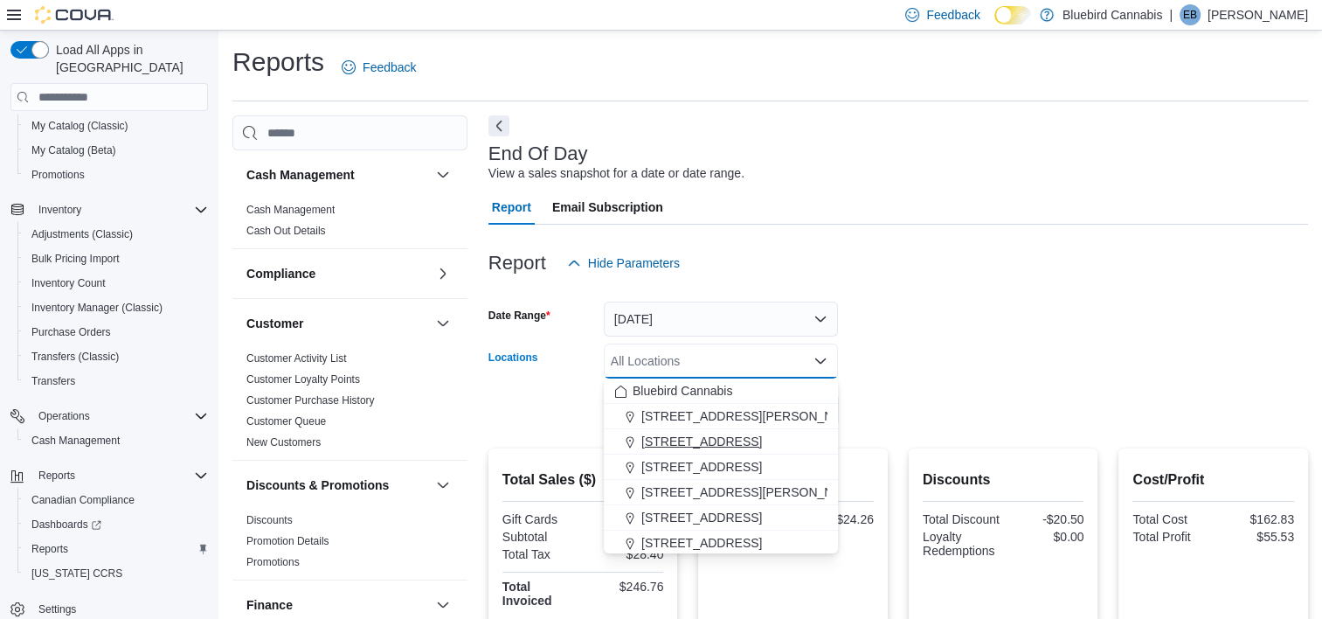
click at [693, 443] on span "[STREET_ADDRESS]" at bounding box center [701, 440] width 121 height 17
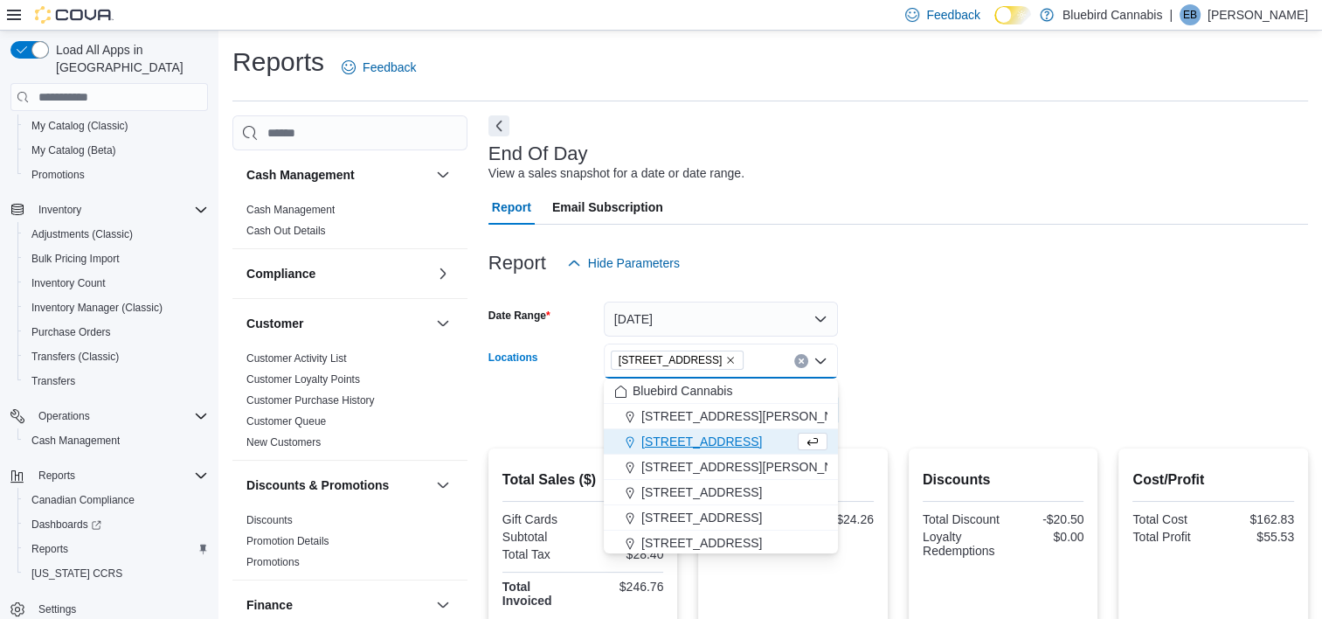
click at [1081, 355] on form "Date Range [DATE] Locations [STREET_ADDRESS][GEOGRAPHIC_DATA]. Selected. [STREE…" at bounding box center [897, 353] width 819 height 147
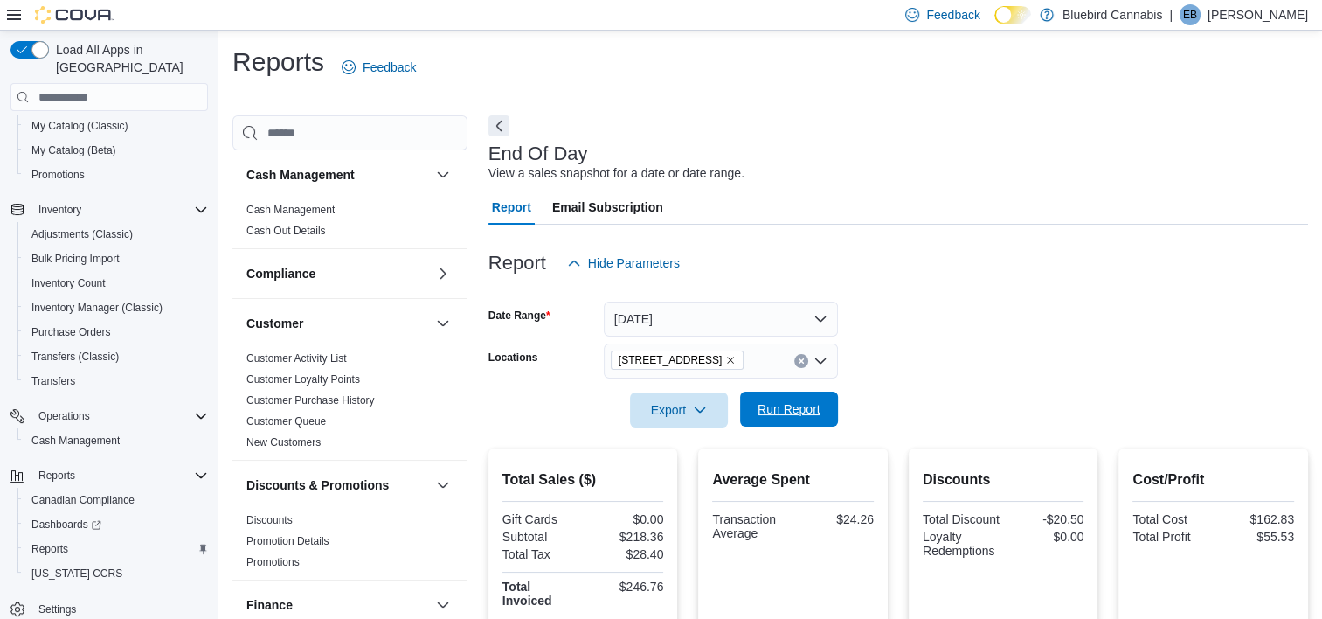
click at [766, 419] on span "Run Report" at bounding box center [788, 408] width 77 height 35
click at [726, 358] on icon "Remove 203 1/2 Queen Street from selection in this group" at bounding box center [730, 360] width 10 height 10
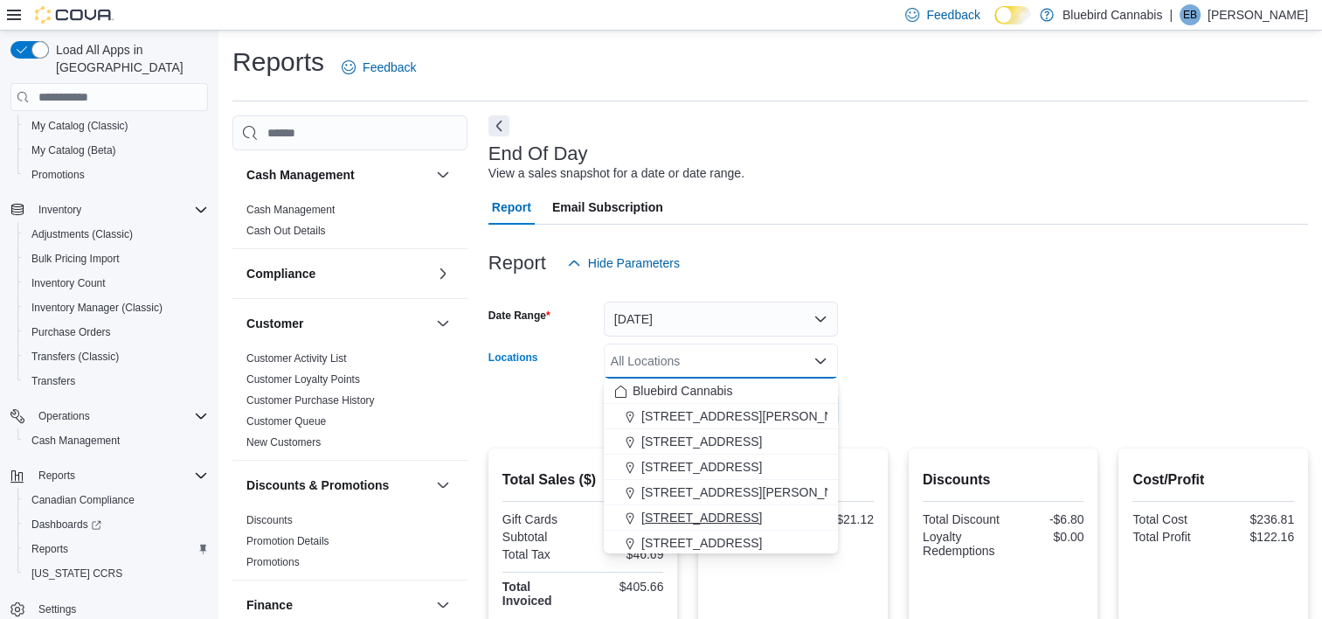
click at [699, 518] on span "[STREET_ADDRESS]" at bounding box center [701, 516] width 121 height 17
click at [1110, 241] on div at bounding box center [897, 235] width 819 height 21
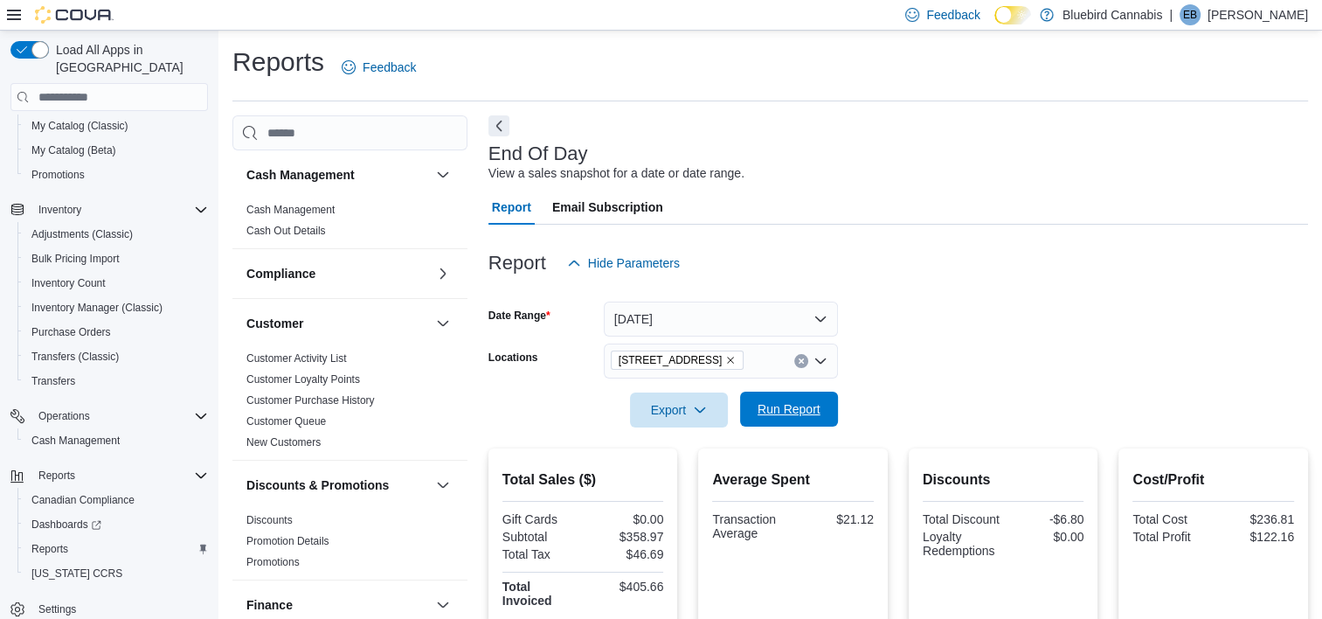
click at [778, 419] on span "Run Report" at bounding box center [788, 408] width 77 height 35
click at [725, 362] on icon "Remove 502 Gladstone Ave from selection in this group" at bounding box center [730, 360] width 10 height 10
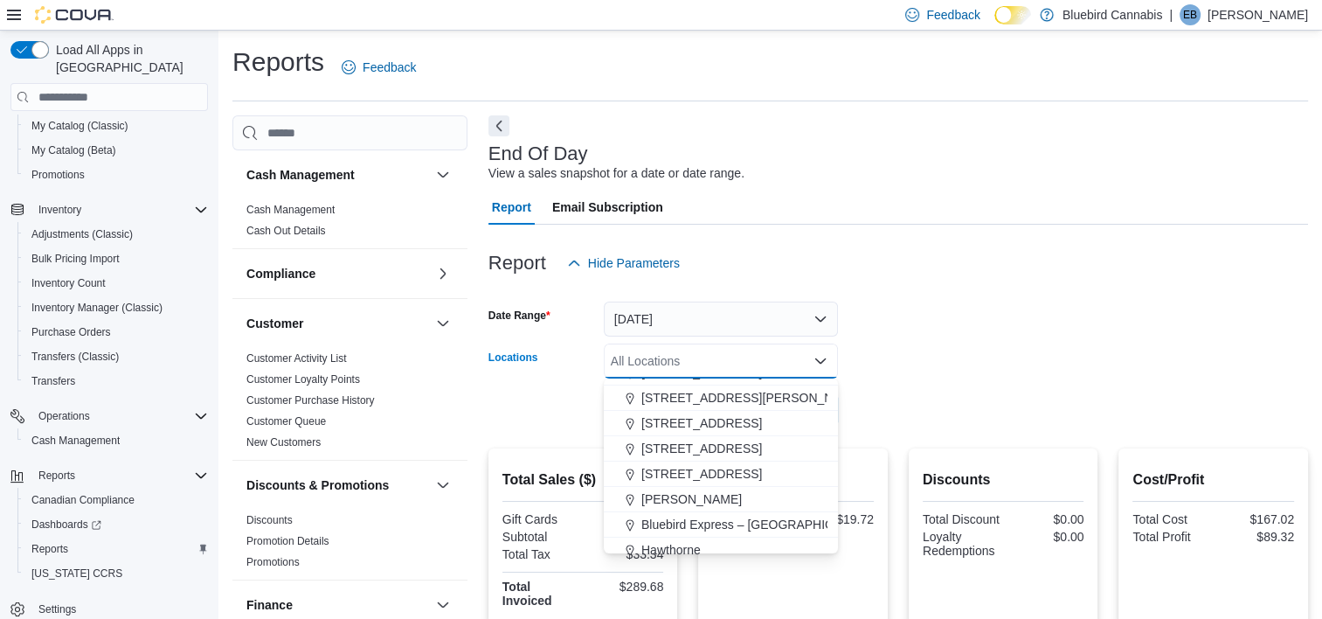
scroll to position [96, 0]
click at [726, 472] on span "[STREET_ADDRESS]" at bounding box center [701, 471] width 121 height 17
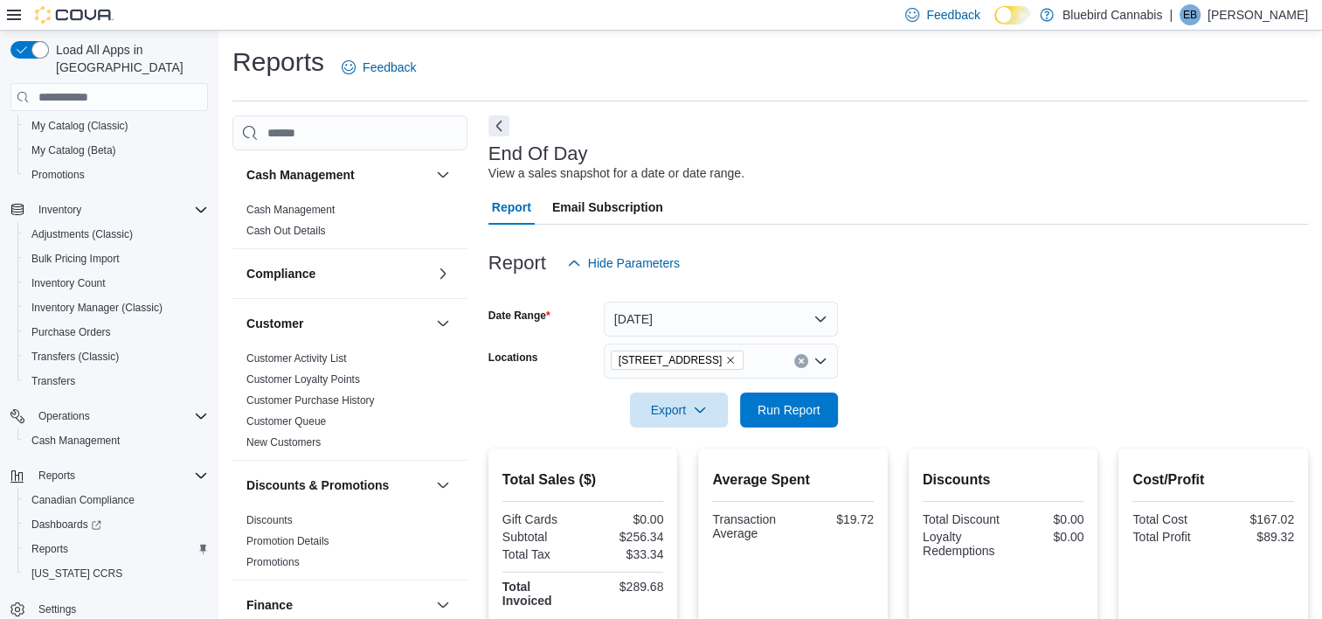
click at [1108, 357] on form "Date Range [DATE] Locations [STREET_ADDRESS] Export Run Report" at bounding box center [897, 353] width 819 height 147
click at [775, 409] on span "Run Report" at bounding box center [788, 408] width 63 height 17
click at [726, 363] on icon "Remove 806 March Rd, Unit 2 from selection in this group" at bounding box center [730, 360] width 10 height 10
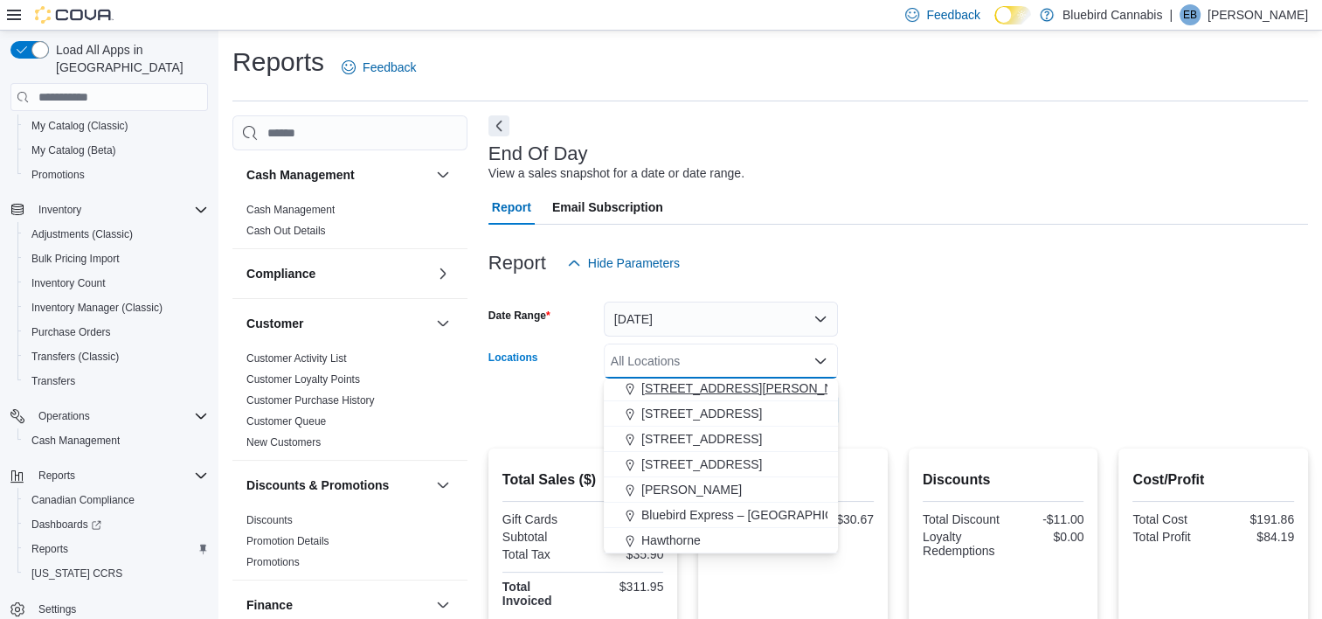
scroll to position [125, 0]
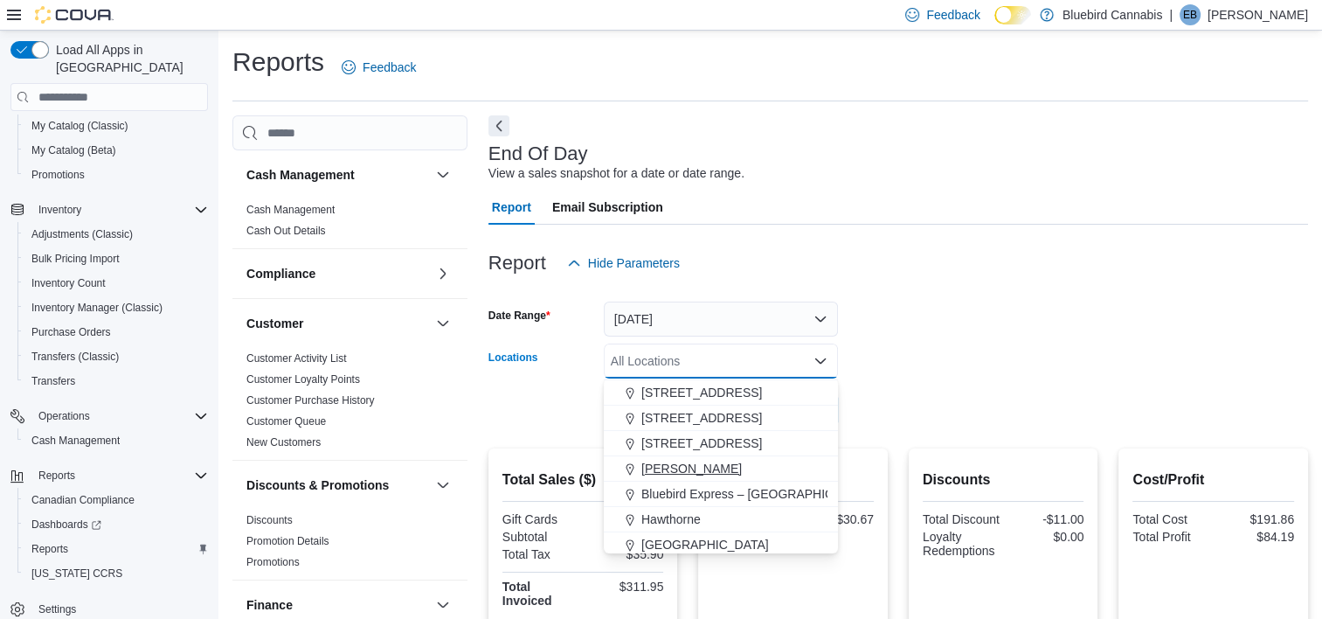
click at [667, 466] on span "[PERSON_NAME]" at bounding box center [691, 468] width 100 height 17
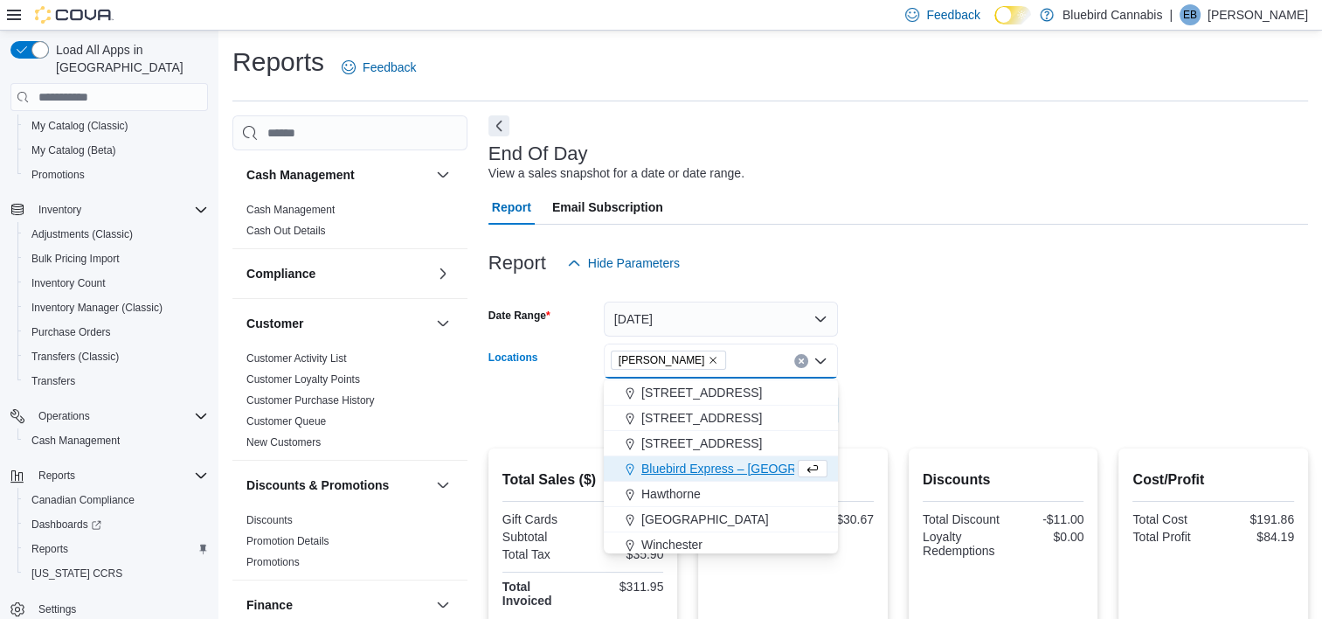
click at [903, 378] on div at bounding box center [897, 385] width 819 height 14
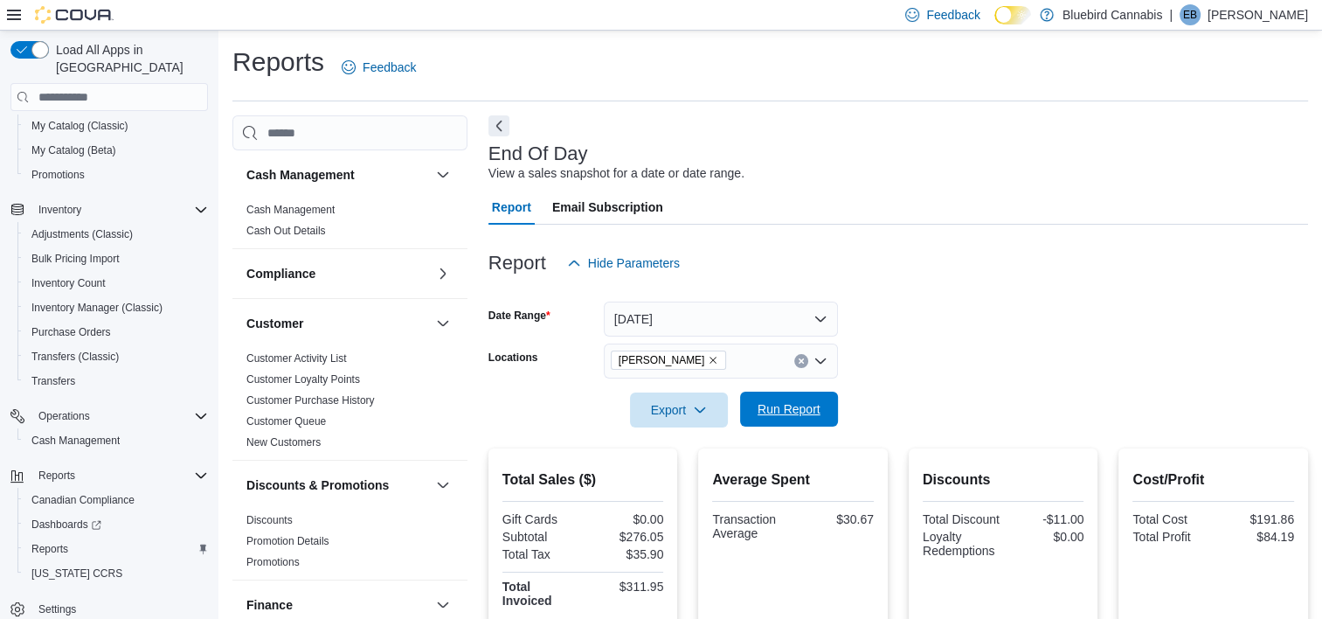
click at [799, 400] on span "Run Report" at bounding box center [788, 408] width 77 height 35
click at [708, 363] on icon "Remove Almonte from selection in this group" at bounding box center [713, 360] width 10 height 10
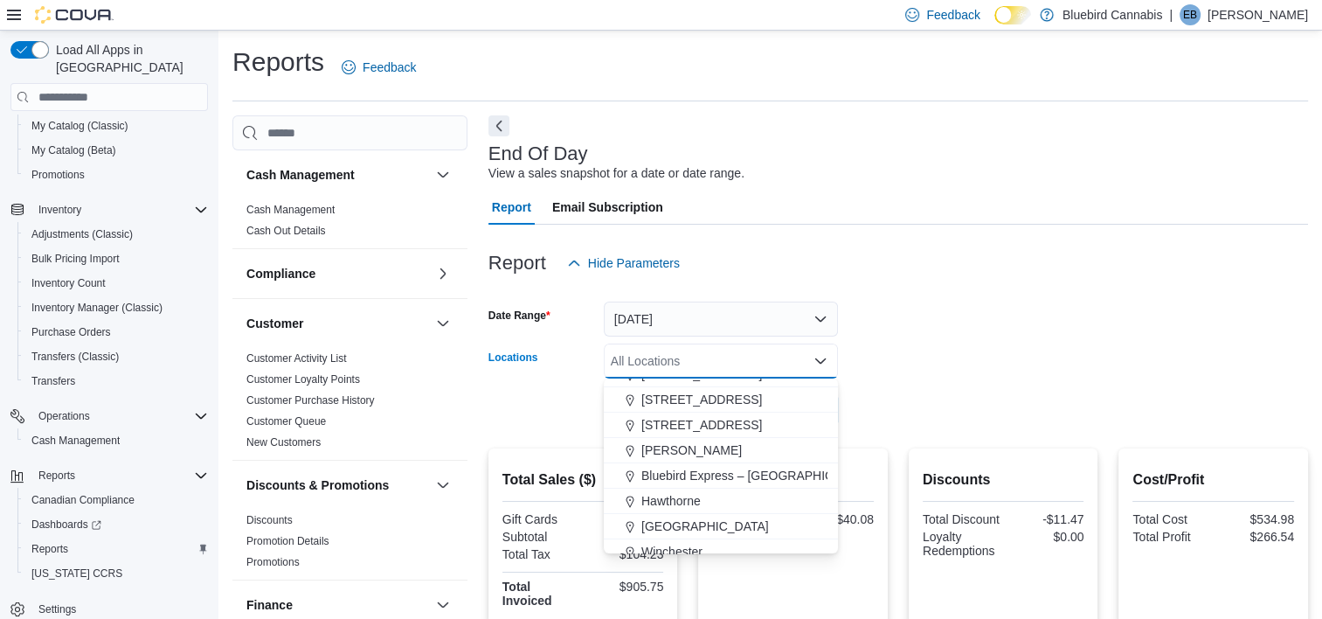
scroll to position [154, 0]
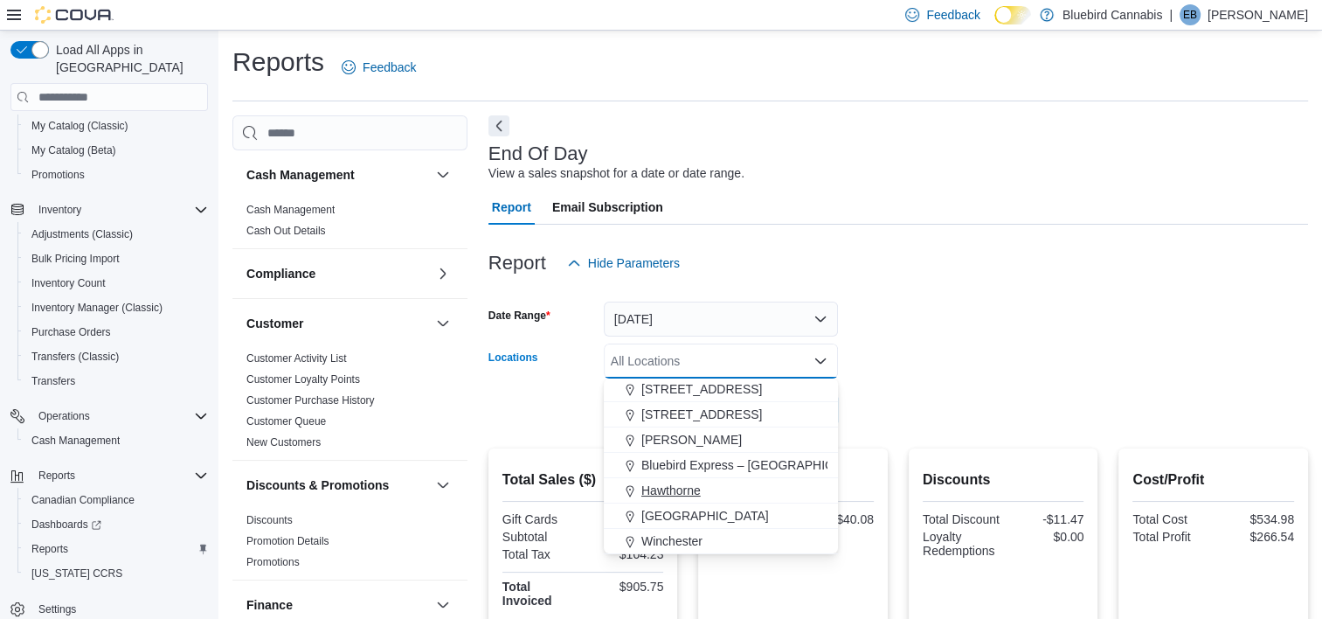
click at [664, 486] on span "Hawthorne" at bounding box center [670, 489] width 59 height 17
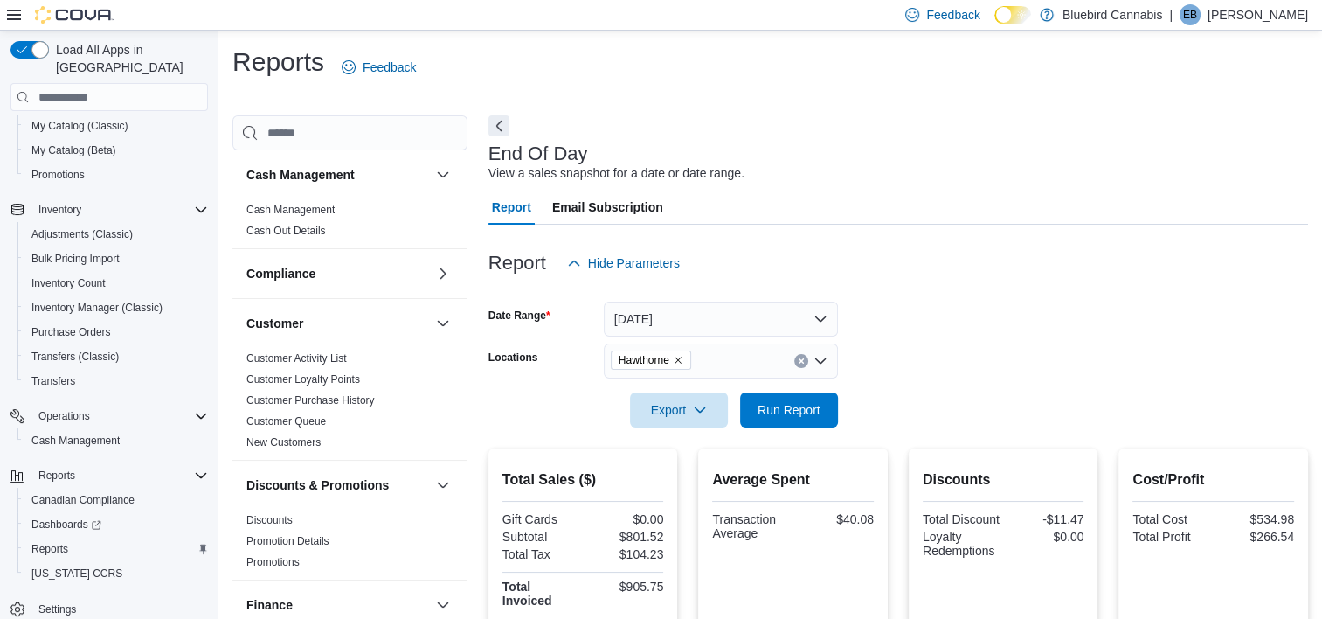
click at [973, 379] on div at bounding box center [897, 385] width 819 height 14
click at [804, 406] on span "Run Report" at bounding box center [788, 408] width 63 height 17
click at [678, 360] on icon "Remove Hawthorne from selection in this group" at bounding box center [678, 360] width 10 height 10
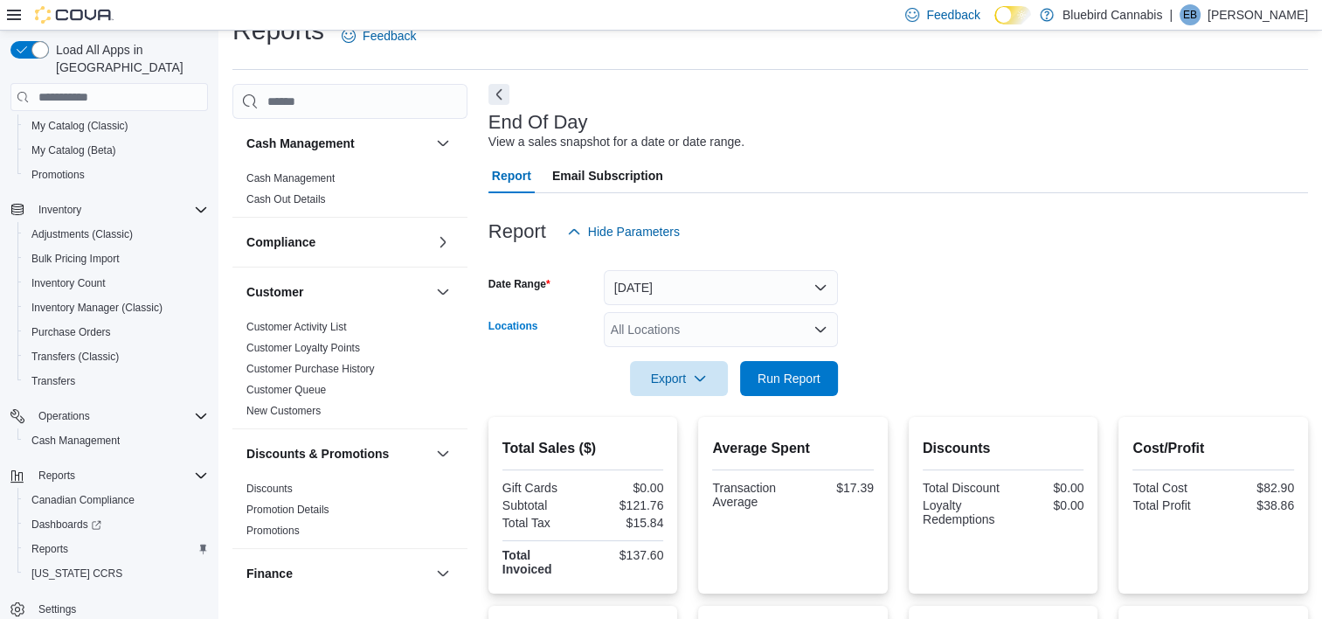
scroll to position [31, 0]
click at [678, 325] on div "All Locations Combo box. Selected. Combo box input. All Locations. Type some te…" at bounding box center [721, 329] width 234 height 35
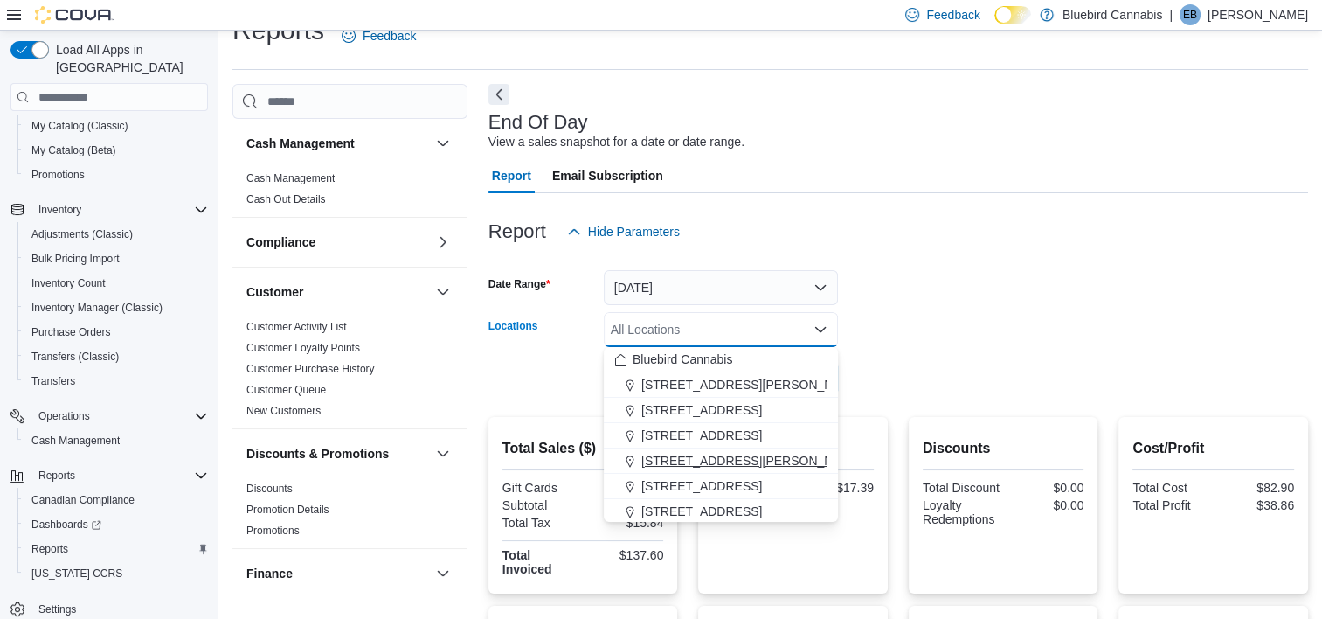
scroll to position [17, 0]
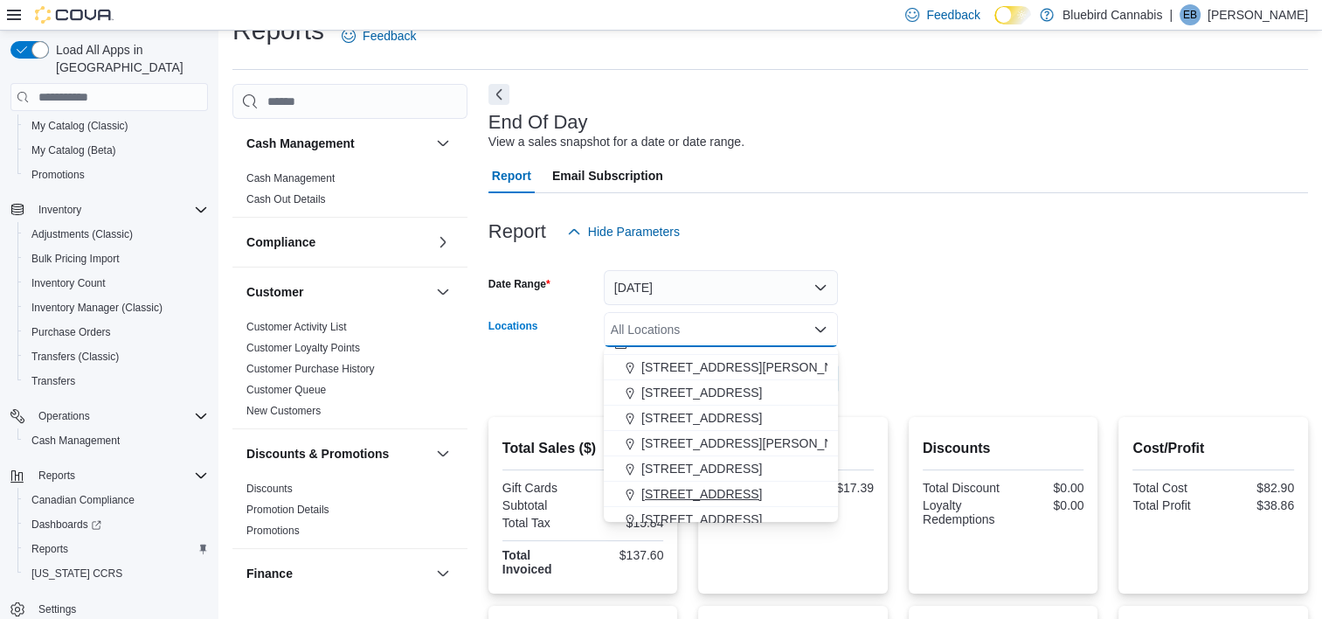
click at [702, 486] on span "[STREET_ADDRESS]" at bounding box center [701, 493] width 121 height 17
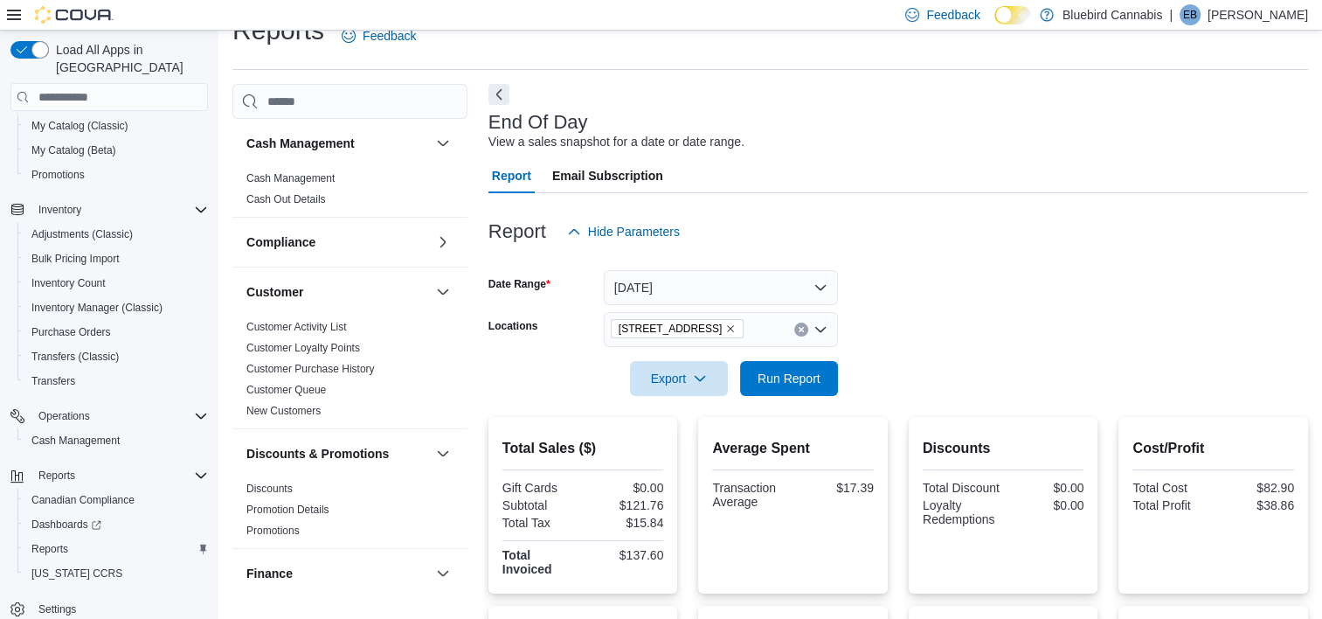
click at [970, 328] on form "Date Range [DATE] Locations [STREET_ADDRESS] Export Run Report" at bounding box center [897, 322] width 819 height 147
click at [825, 359] on div at bounding box center [897, 354] width 819 height 14
click at [810, 380] on span "Run Report" at bounding box center [788, 377] width 63 height 17
click at [736, 332] on icon "Remove 5530 Manotick Main St. from selection in this group" at bounding box center [730, 328] width 10 height 10
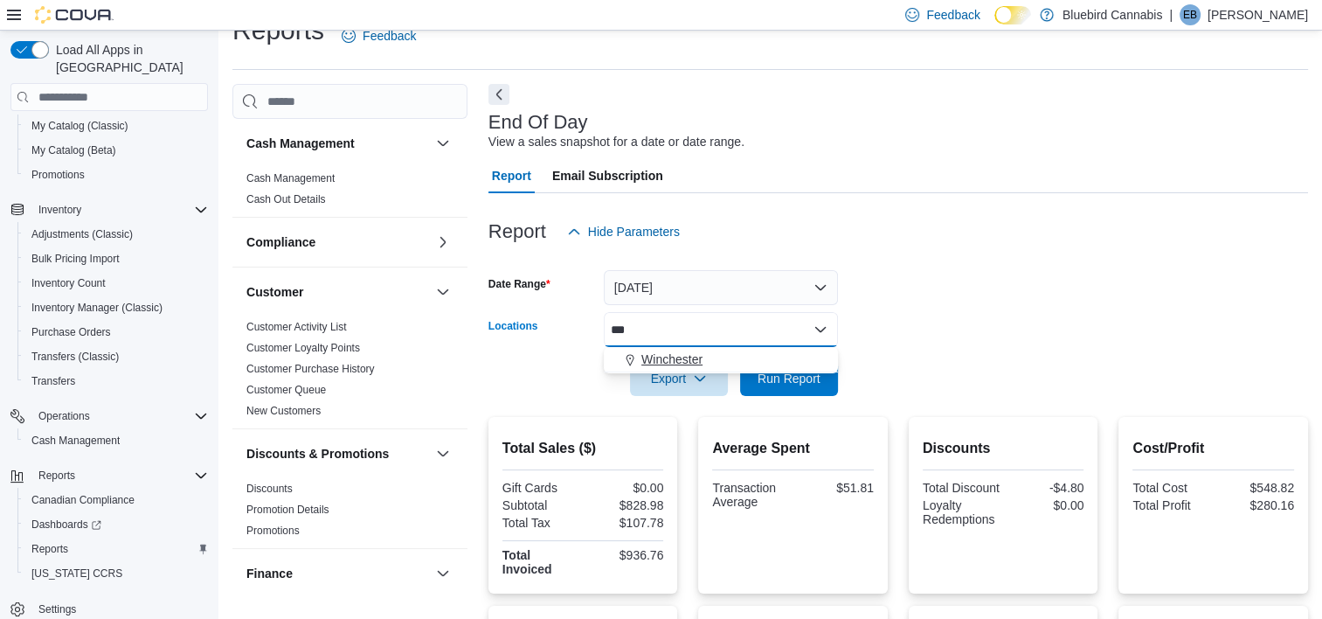
type input "***"
click at [694, 370] on button "Winchester" at bounding box center [721, 359] width 234 height 25
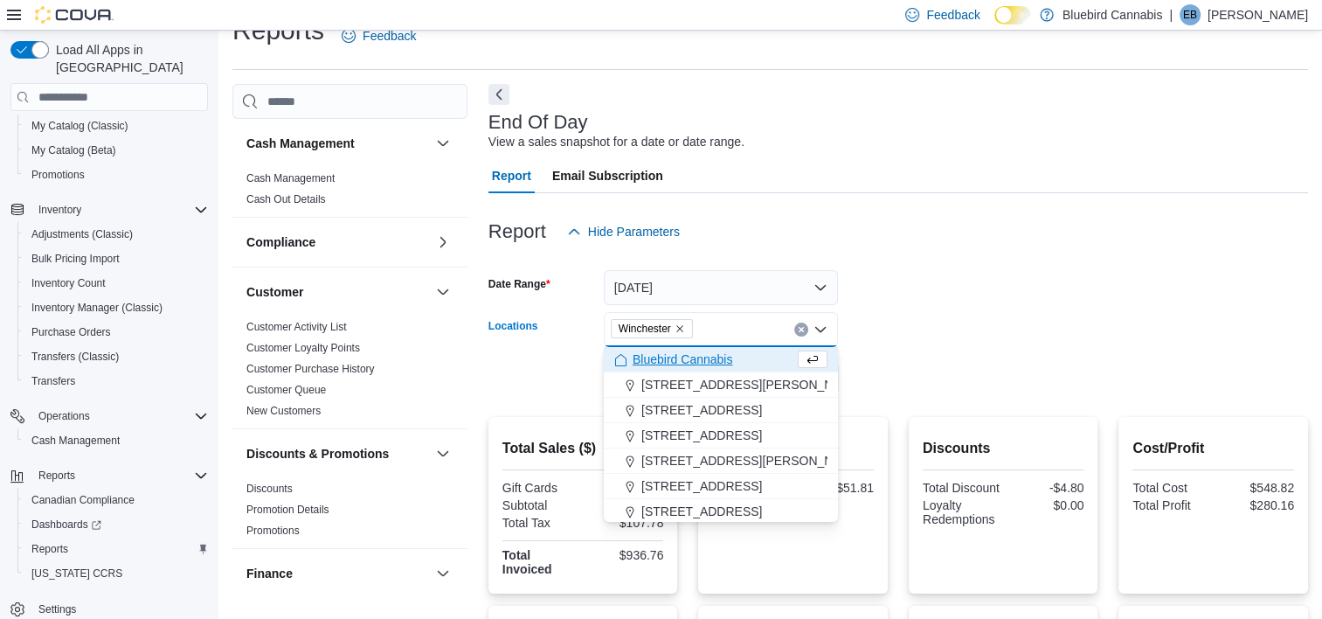
click at [1073, 329] on form "Date Range [DATE] Locations [GEOGRAPHIC_DATA] Combo box. Selected. [GEOGRAPHIC_…" at bounding box center [897, 322] width 819 height 147
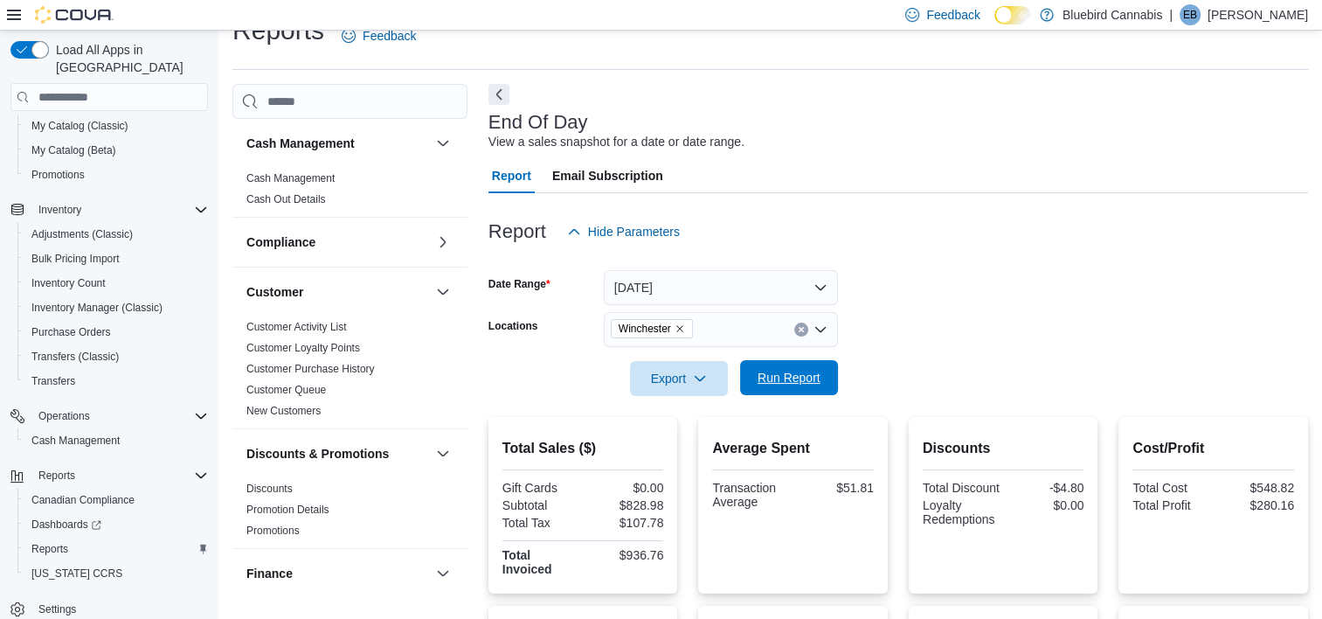
click at [799, 390] on span "Run Report" at bounding box center [788, 377] width 77 height 35
click at [677, 326] on icon "Remove Winchester from selection in this group" at bounding box center [679, 329] width 7 height 7
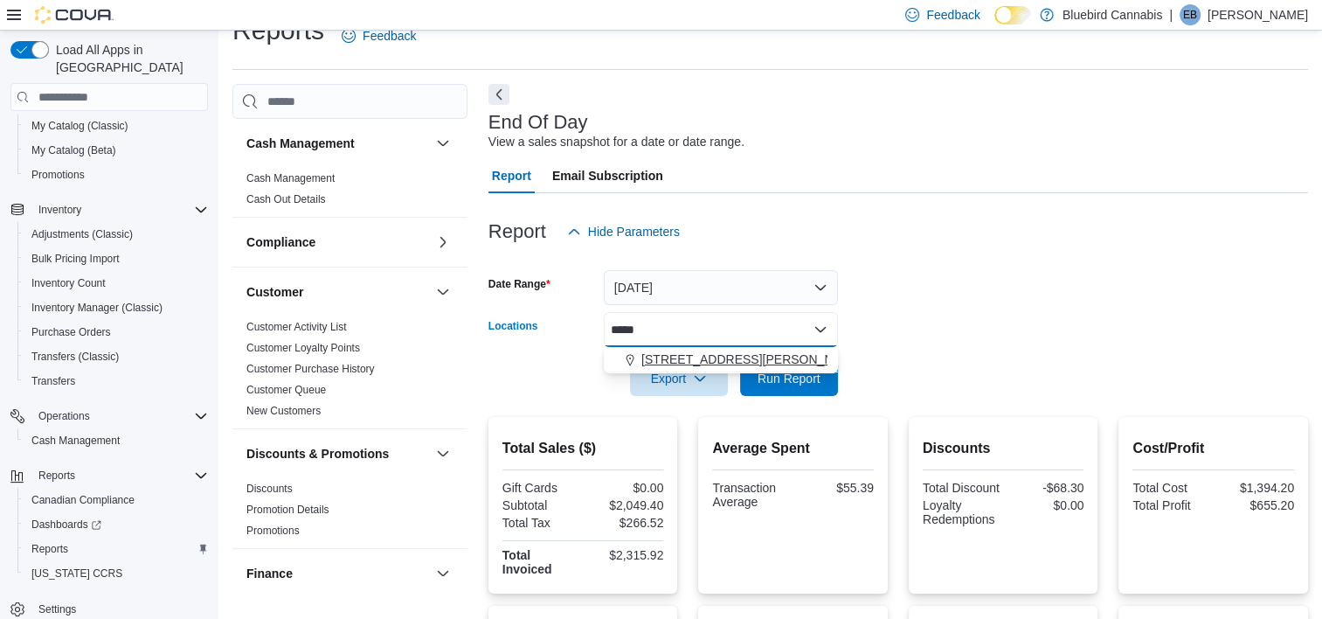
type input "*****"
click at [665, 356] on span "[STREET_ADDRESS][PERSON_NAME]" at bounding box center [752, 358] width 222 height 17
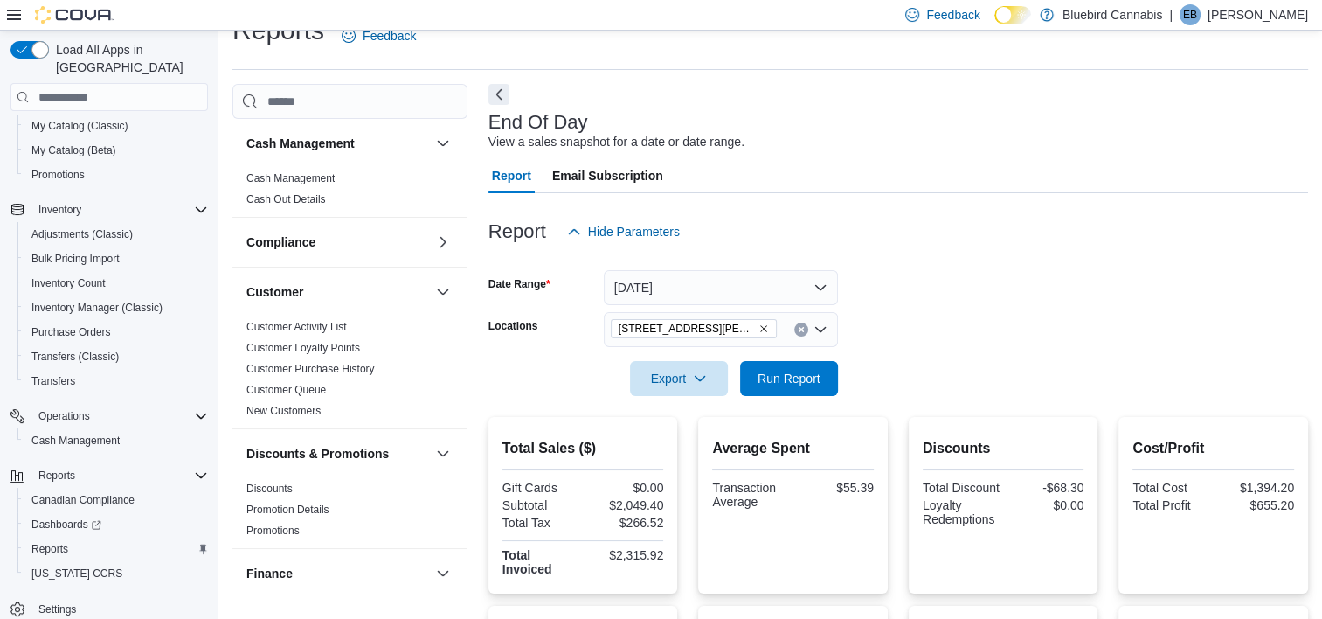
click at [935, 328] on form "Date Range [DATE] Locations [STREET_ADDRESS][PERSON_NAME] Export Run Report" at bounding box center [897, 322] width 819 height 147
click at [785, 374] on span "Run Report" at bounding box center [788, 377] width 63 height 17
